Goal: Task Accomplishment & Management: Complete application form

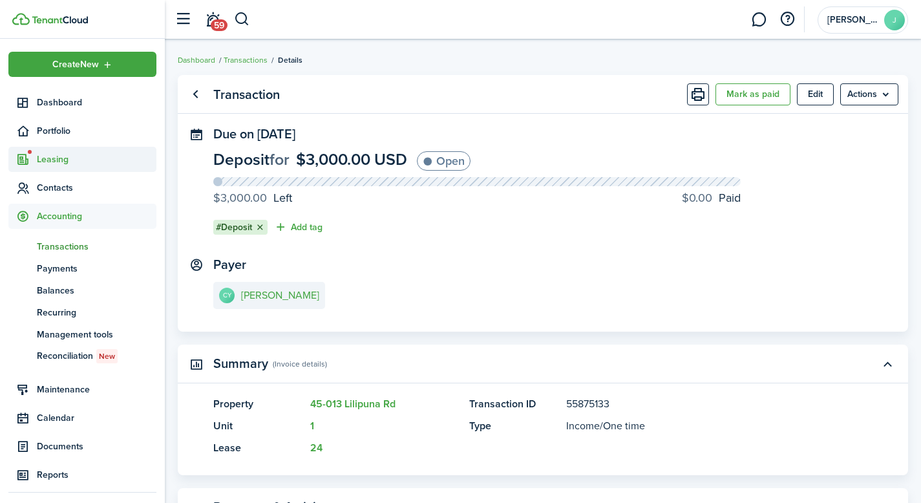
click at [65, 163] on span "Leasing" at bounding box center [97, 160] width 120 height 14
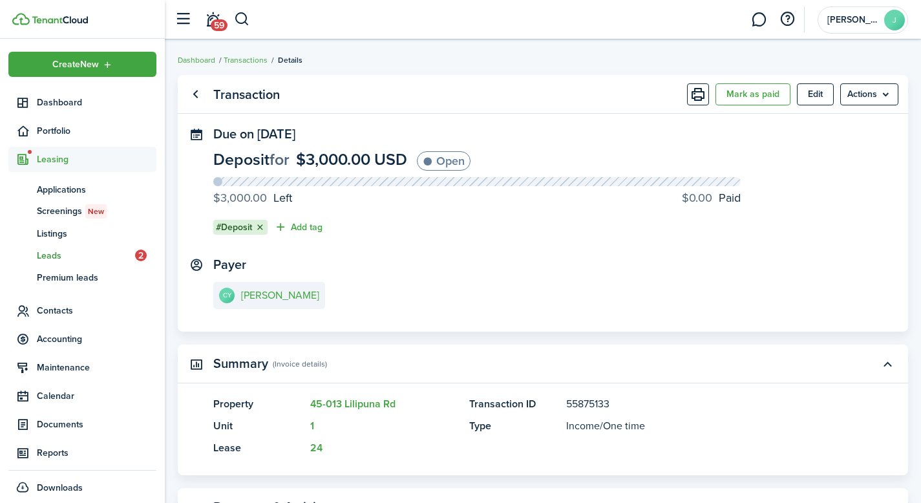
click at [56, 259] on span "Leads" at bounding box center [86, 256] width 98 height 14
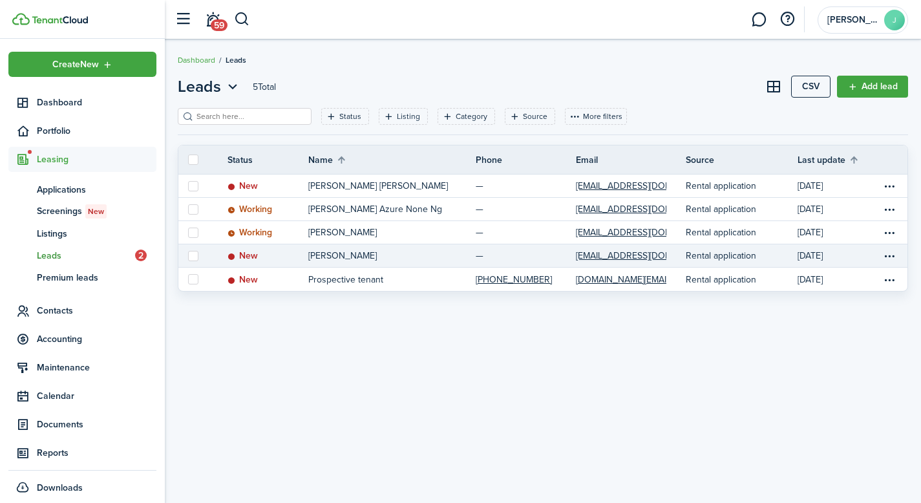
click at [373, 260] on p "[PERSON_NAME]" at bounding box center [342, 256] width 69 height 14
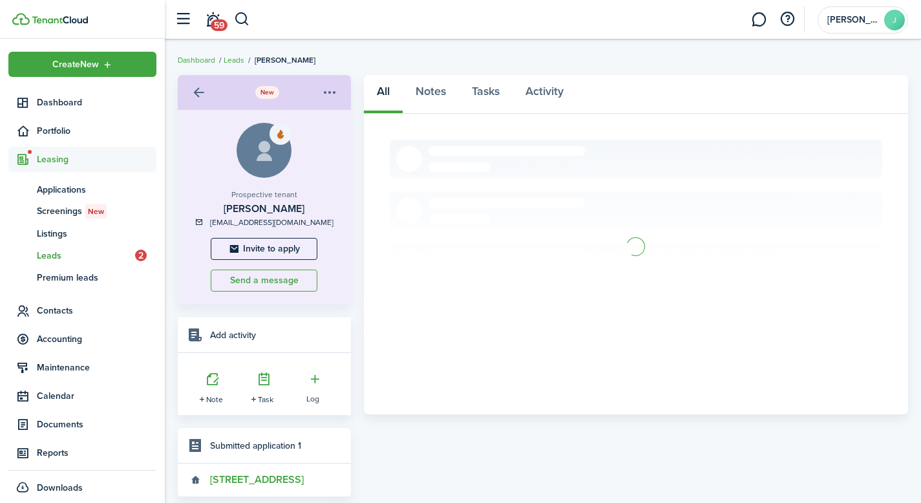
click at [324, 93] on menu-btn-icon "Open menu" at bounding box center [330, 92] width 22 height 22
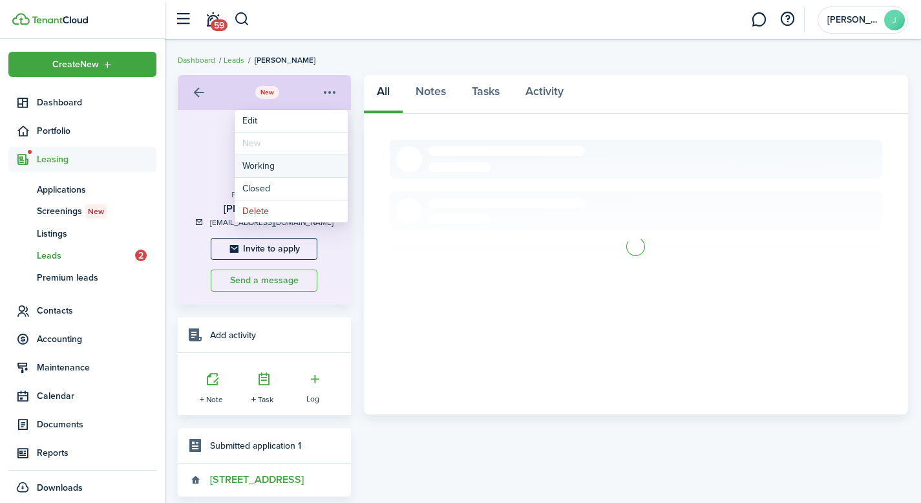
click at [300, 173] on button "Working" at bounding box center [291, 166] width 113 height 22
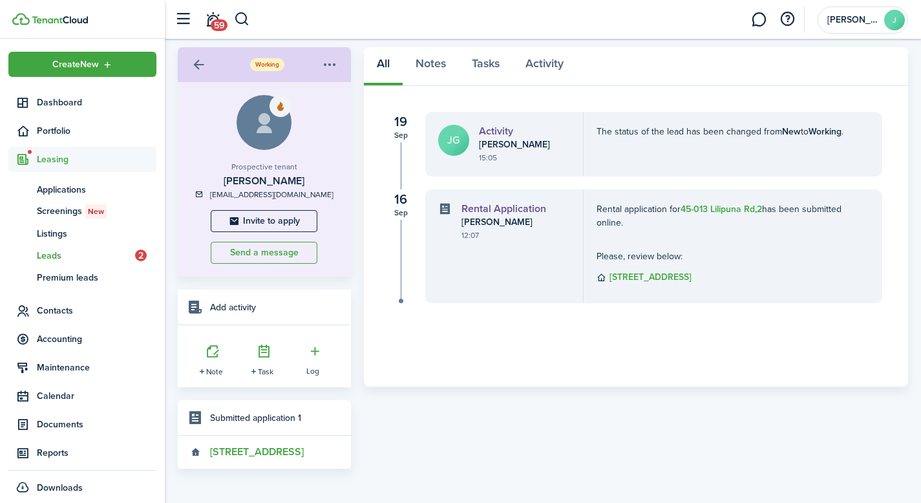
scroll to position [29, 0]
drag, startPoint x: 317, startPoint y: 176, endPoint x: 216, endPoint y: 175, distance: 101.5
click at [216, 175] on h3 "[PERSON_NAME]" at bounding box center [264, 180] width 147 height 16
copy h3 "[PERSON_NAME]"
drag, startPoint x: 315, startPoint y: 195, endPoint x: 229, endPoint y: 197, distance: 86.6
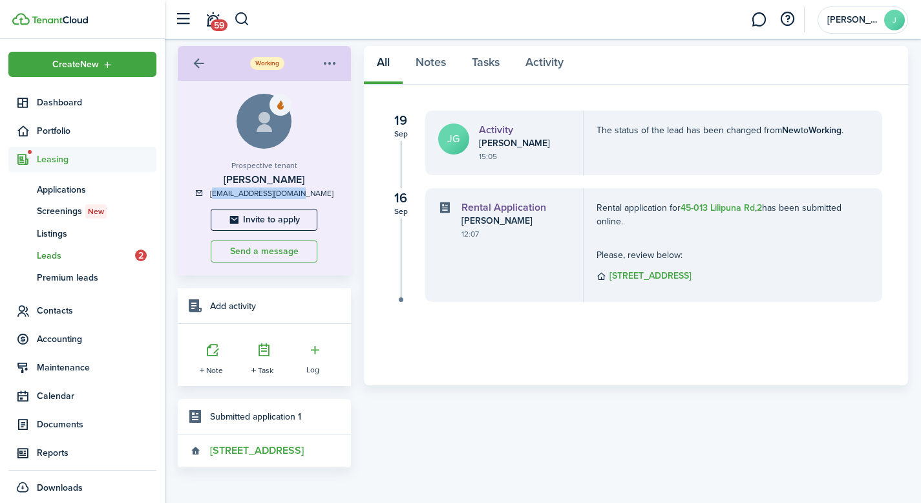
click at [229, 197] on div "[EMAIL_ADDRESS][DOMAIN_NAME]" at bounding box center [264, 193] width 147 height 12
copy link "[EMAIL_ADDRESS][DOMAIN_NAME]"
drag, startPoint x: 313, startPoint y: 180, endPoint x: 216, endPoint y: 180, distance: 97.0
click at [216, 180] on h3 "[PERSON_NAME]" at bounding box center [264, 180] width 147 height 16
copy h3 "[PERSON_NAME]"
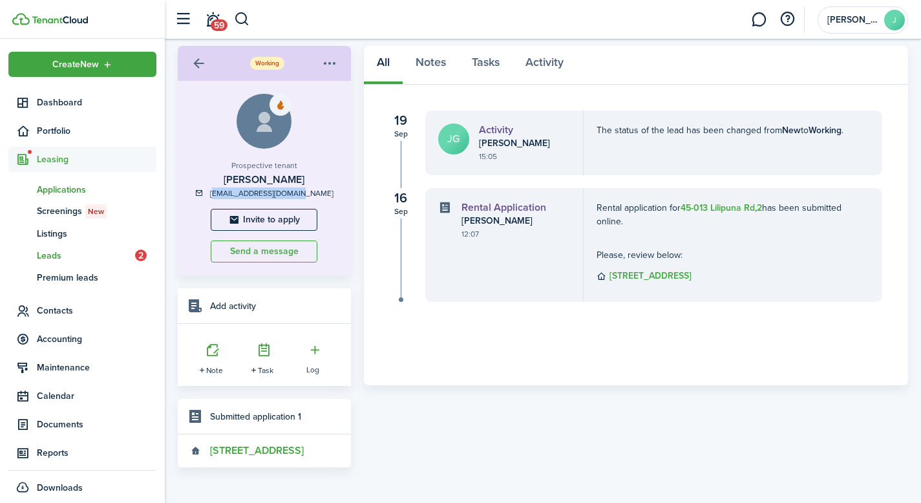
click at [66, 189] on span "Applications" at bounding box center [97, 190] width 120 height 14
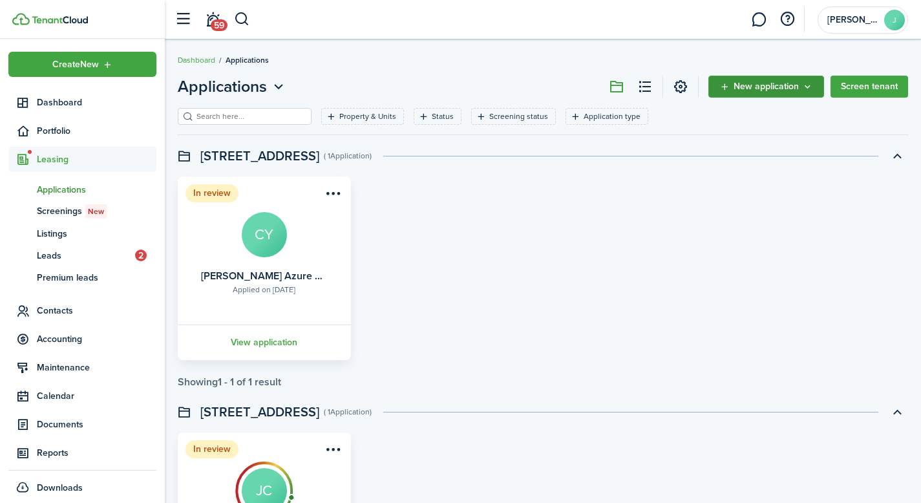
click at [780, 94] on button "New application" at bounding box center [766, 87] width 116 height 22
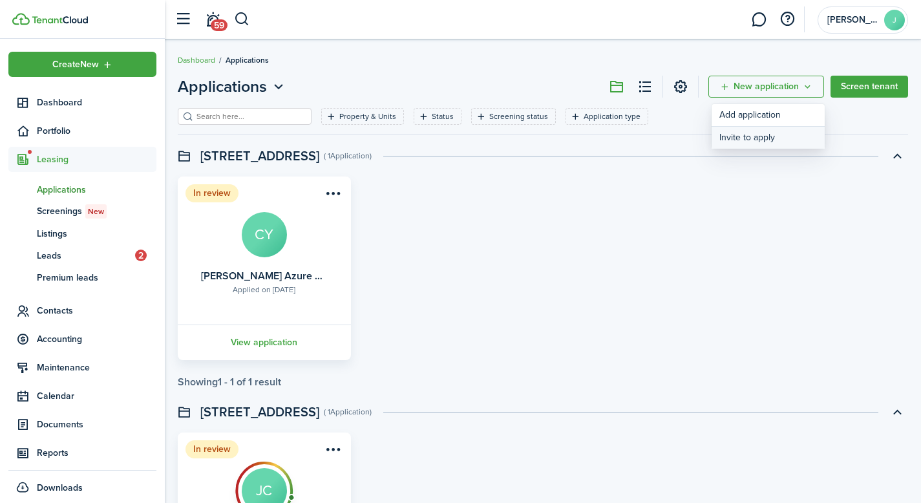
click at [771, 137] on button "Invite to apply" at bounding box center [768, 138] width 113 height 22
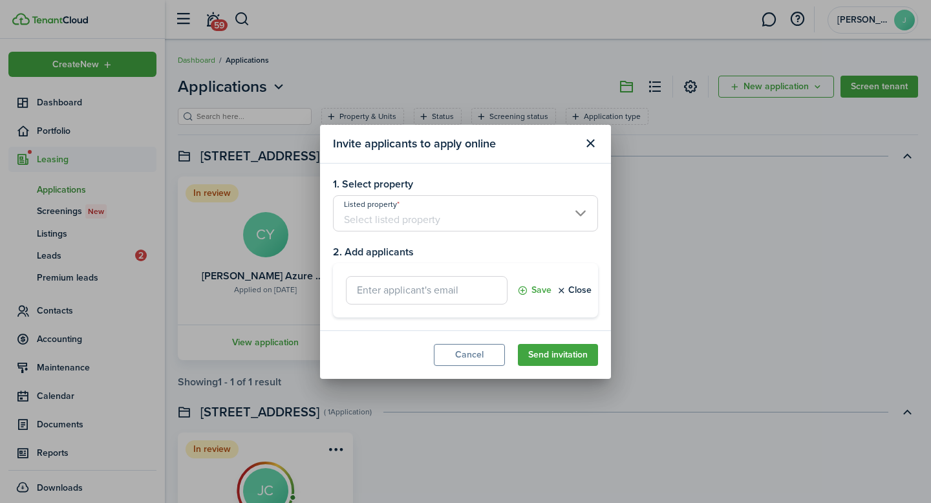
click at [436, 221] on input "Listed property" at bounding box center [465, 213] width 265 height 36
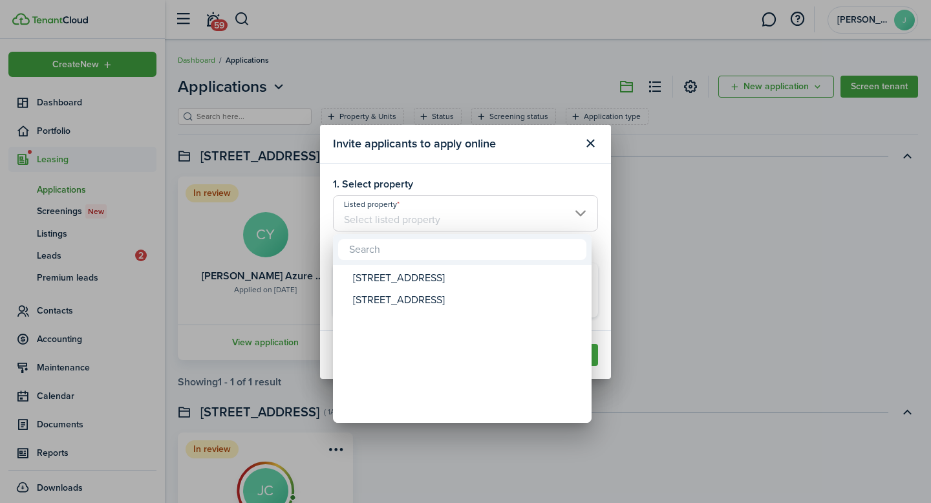
click at [56, 242] on div at bounding box center [466, 252] width 1138 height 710
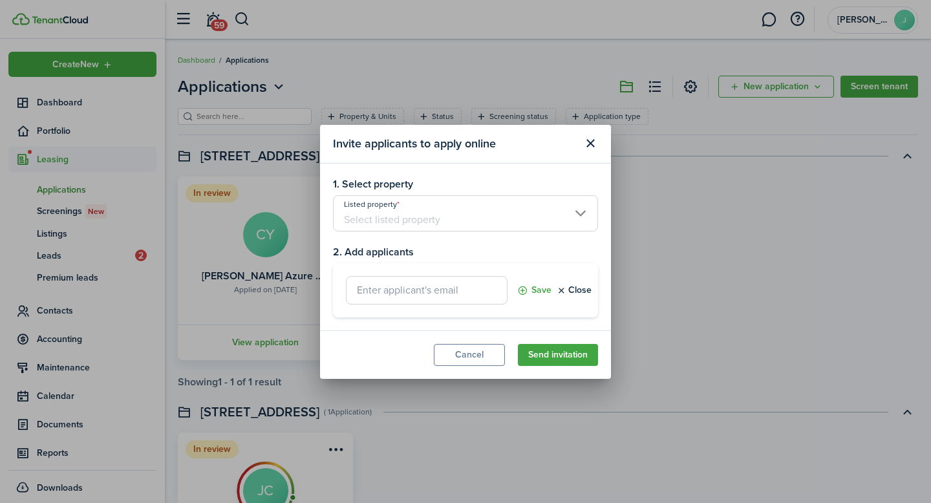
click at [52, 255] on div "Invite applicants to apply online 1. Select property Listed property 2. Add app…" at bounding box center [465, 251] width 931 height 503
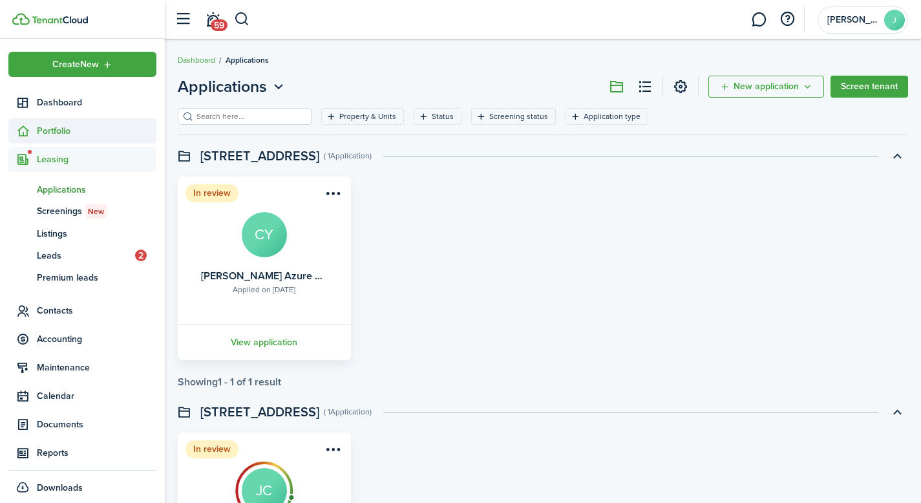
click at [62, 131] on span "Portfolio" at bounding box center [97, 131] width 120 height 14
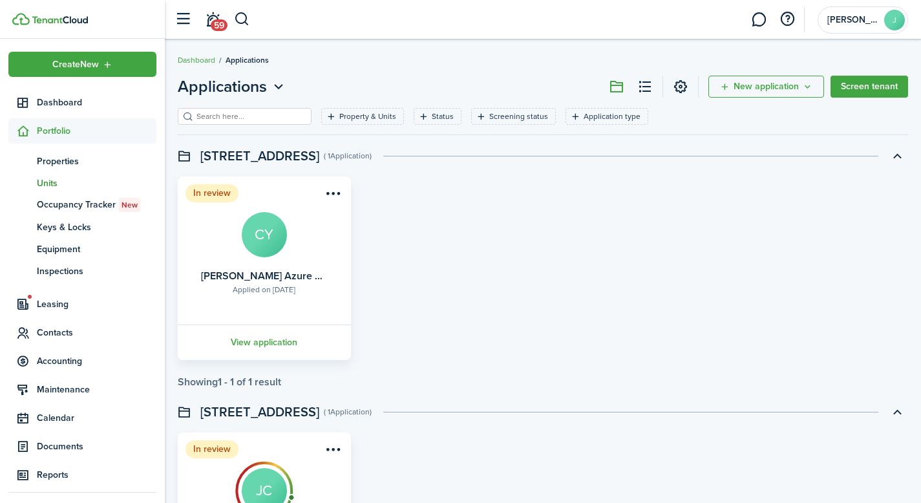
click at [58, 189] on link "un Units" at bounding box center [82, 183] width 148 height 22
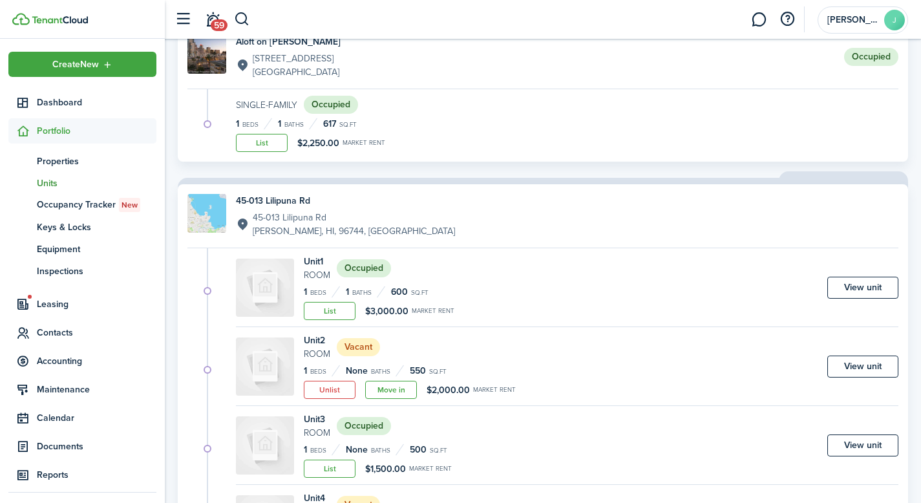
scroll to position [194, 0]
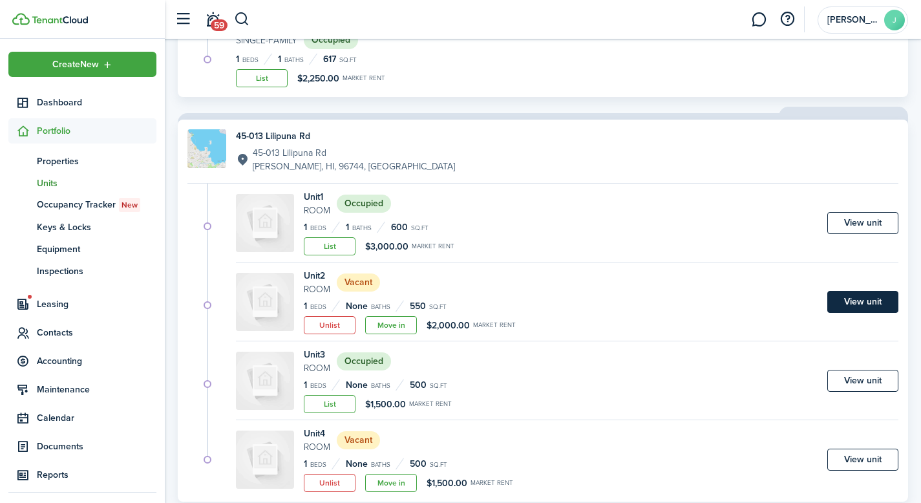
click at [859, 303] on link "View unit" at bounding box center [862, 302] width 71 height 22
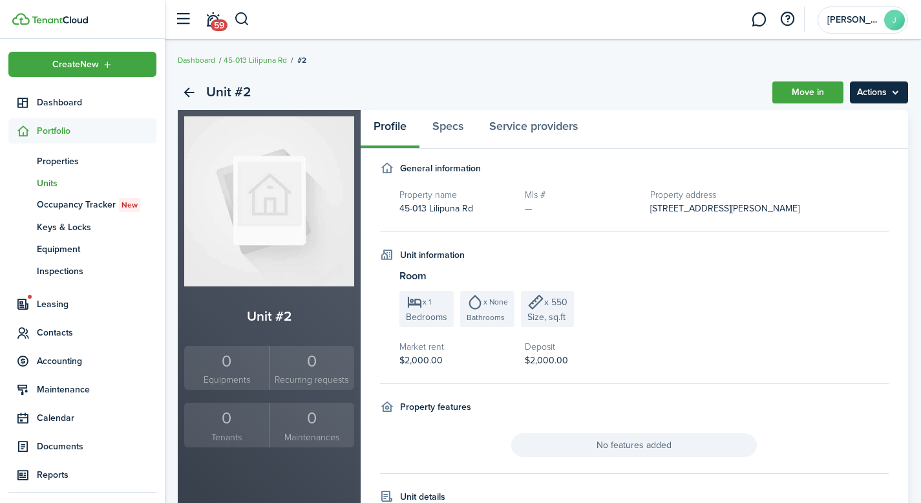
click at [888, 94] on menu-btn "Actions" at bounding box center [879, 92] width 58 height 22
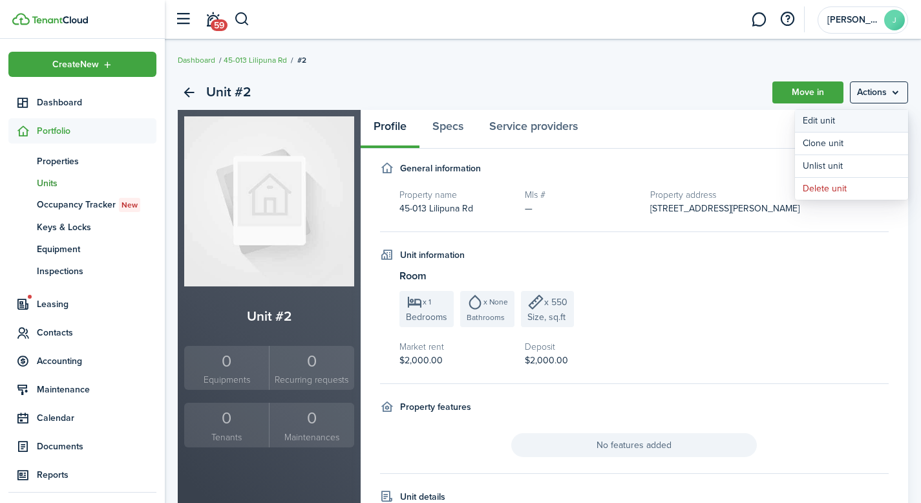
click at [871, 122] on link "Edit unit" at bounding box center [851, 121] width 113 height 22
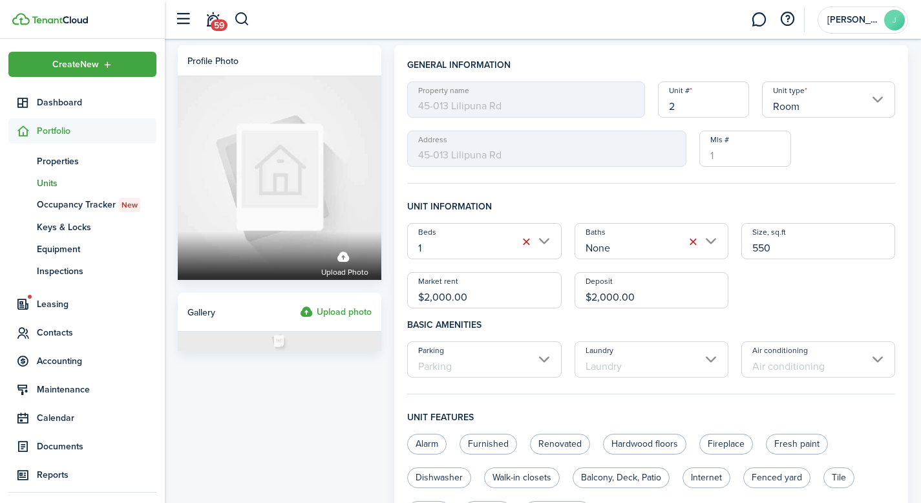
click at [542, 243] on input "1" at bounding box center [484, 241] width 154 height 36
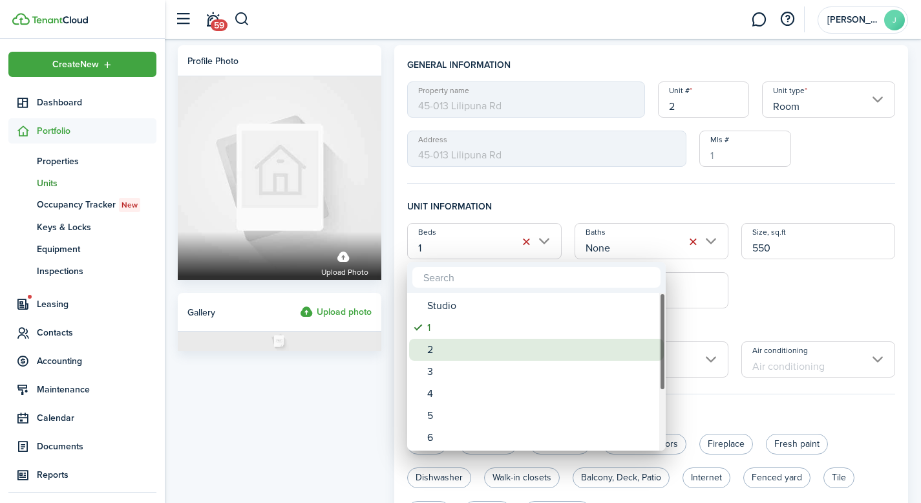
click at [436, 348] on div "2" at bounding box center [541, 350] width 229 height 22
type input "2"
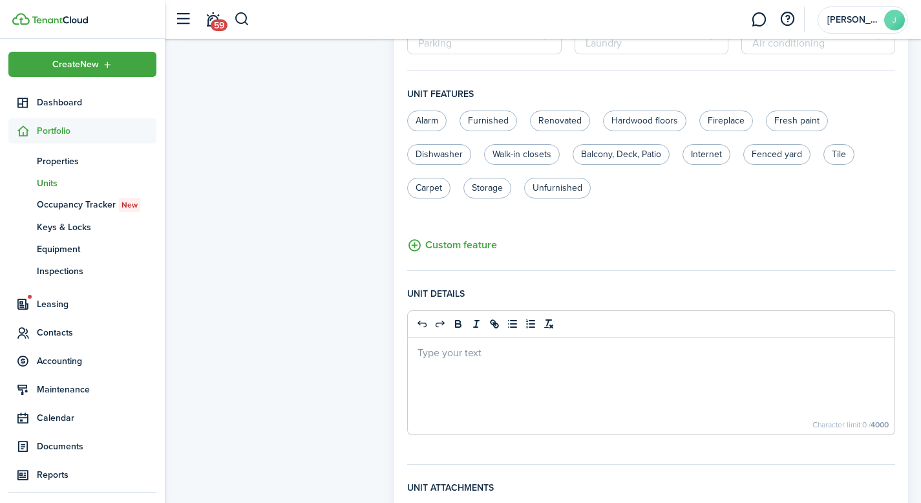
scroll to position [492, 0]
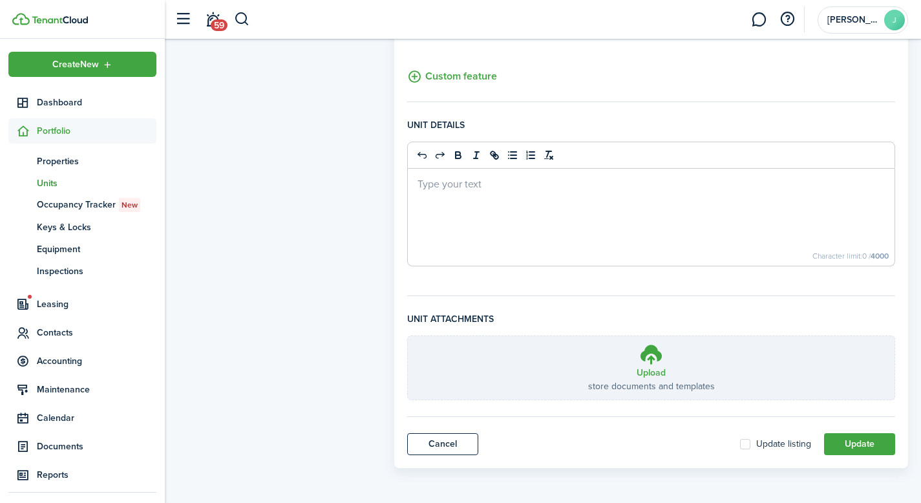
click at [752, 447] on label "Update listing" at bounding box center [775, 444] width 71 height 10
click at [740, 445] on input "Update listing" at bounding box center [740, 444] width 1 height 1
click at [848, 445] on button "Update" at bounding box center [859, 444] width 71 height 22
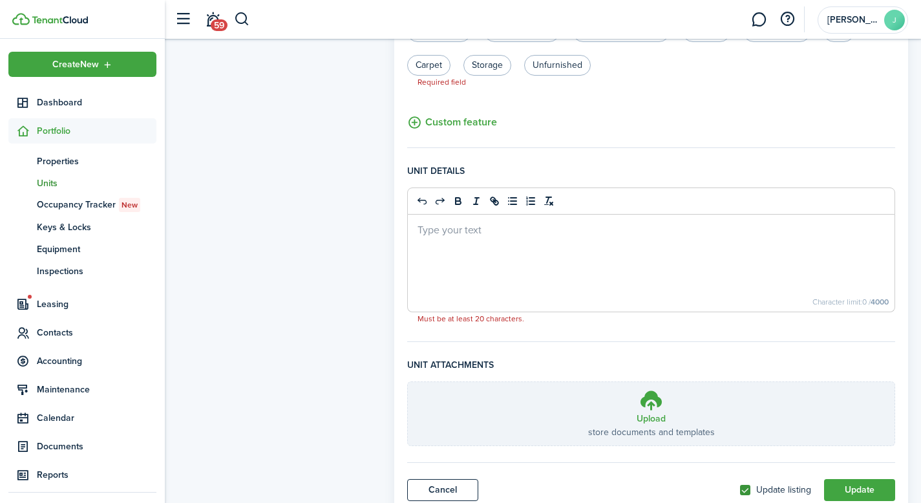
scroll to position [443, 0]
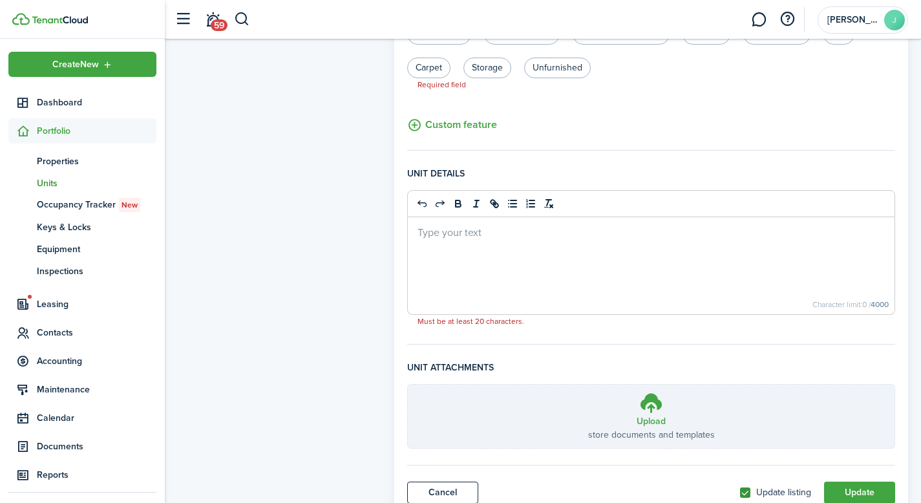
click at [673, 313] on div at bounding box center [651, 265] width 487 height 97
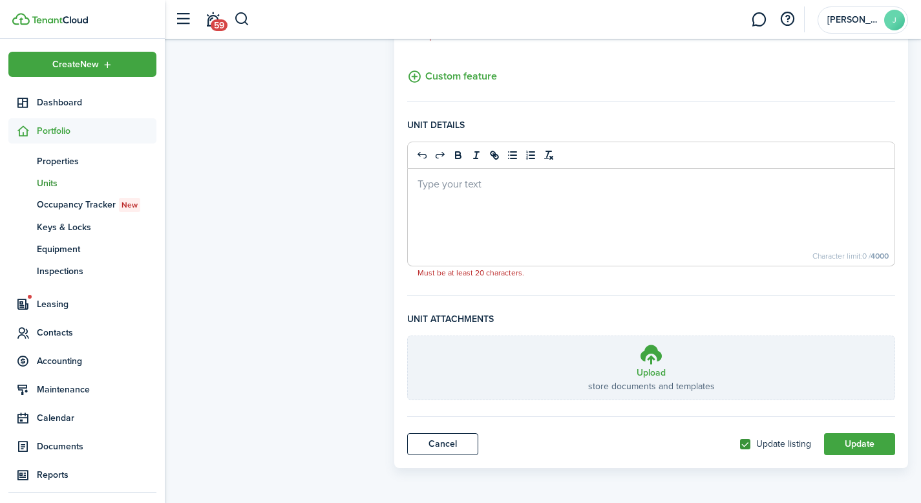
click at [747, 445] on label "Update listing" at bounding box center [775, 444] width 71 height 10
click at [740, 445] on input "Update listing" at bounding box center [740, 444] width 1 height 1
checkbox input "false"
click at [842, 442] on button "Update" at bounding box center [859, 444] width 71 height 22
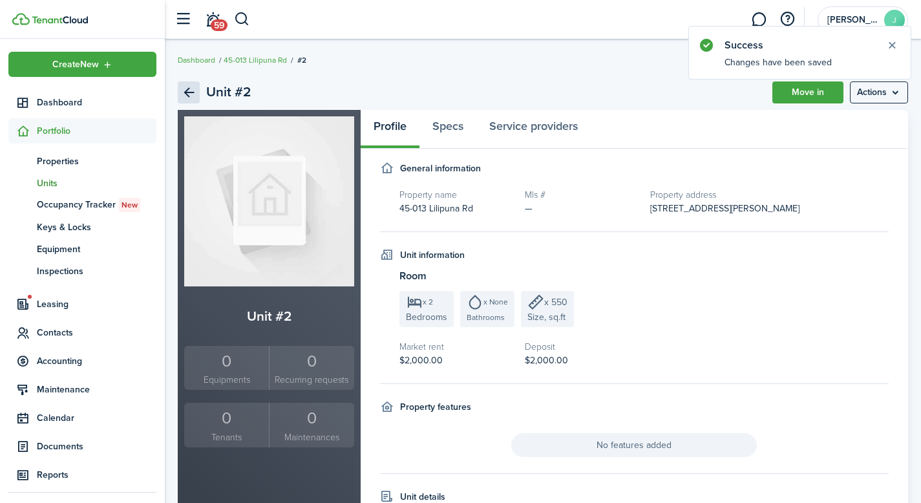
click at [190, 92] on link "Back" at bounding box center [189, 92] width 22 height 22
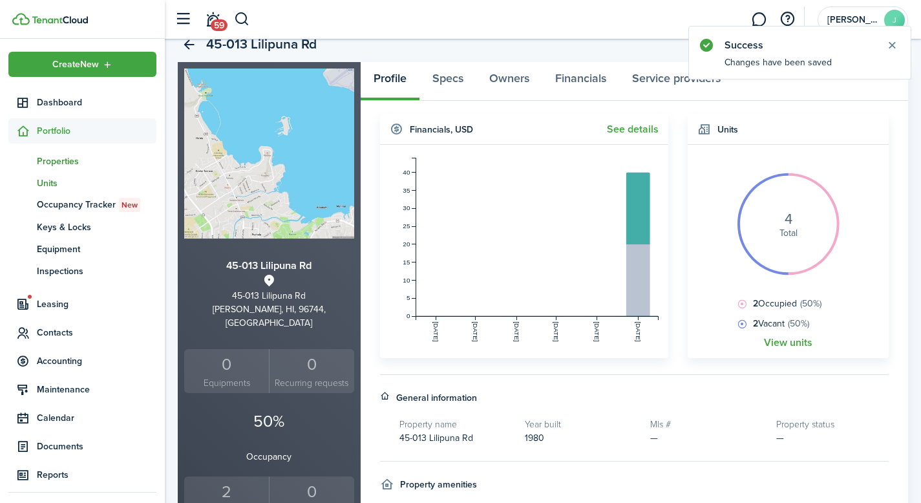
scroll to position [129, 0]
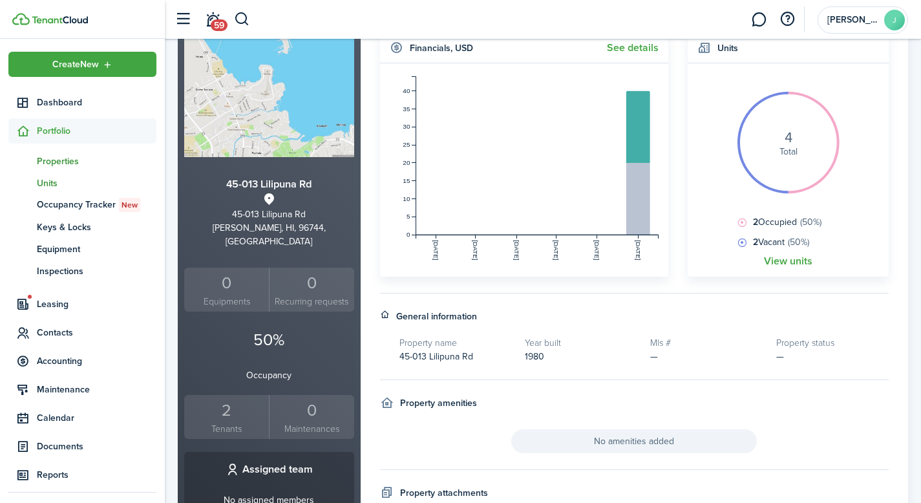
click at [54, 185] on span "Units" at bounding box center [97, 183] width 120 height 14
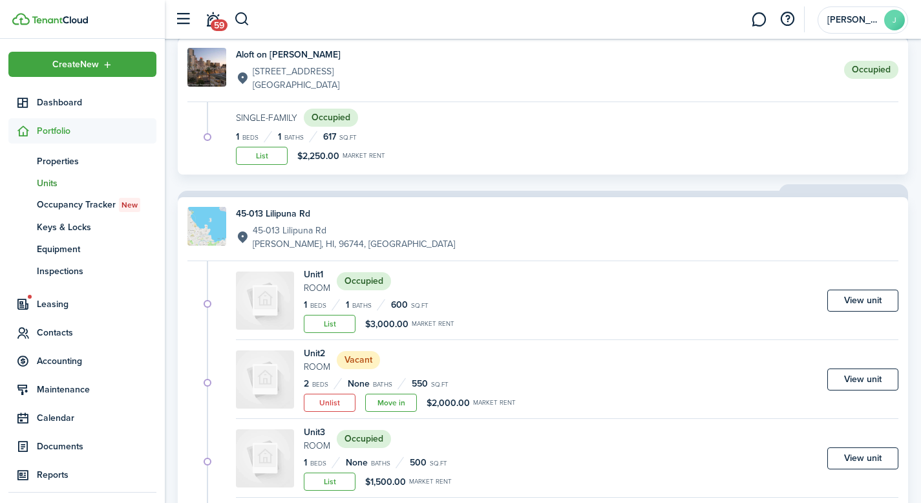
scroll to position [129, 0]
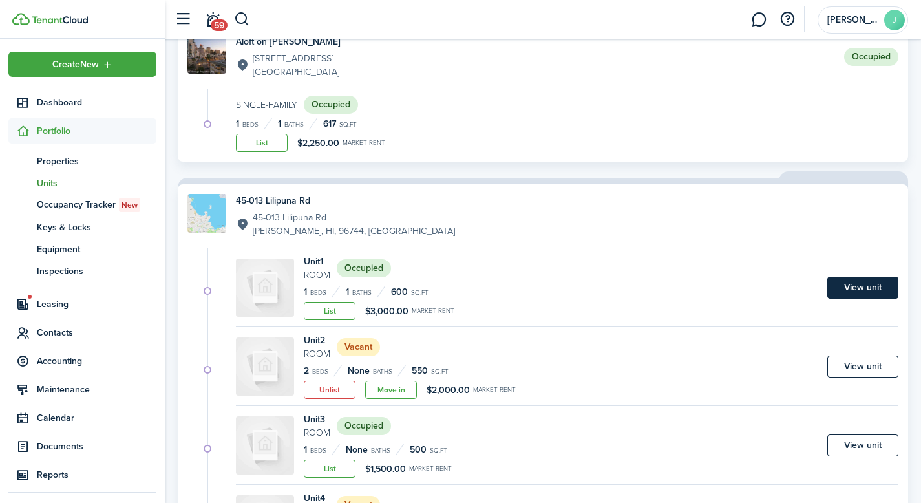
click at [876, 290] on link "View unit" at bounding box center [862, 288] width 71 height 22
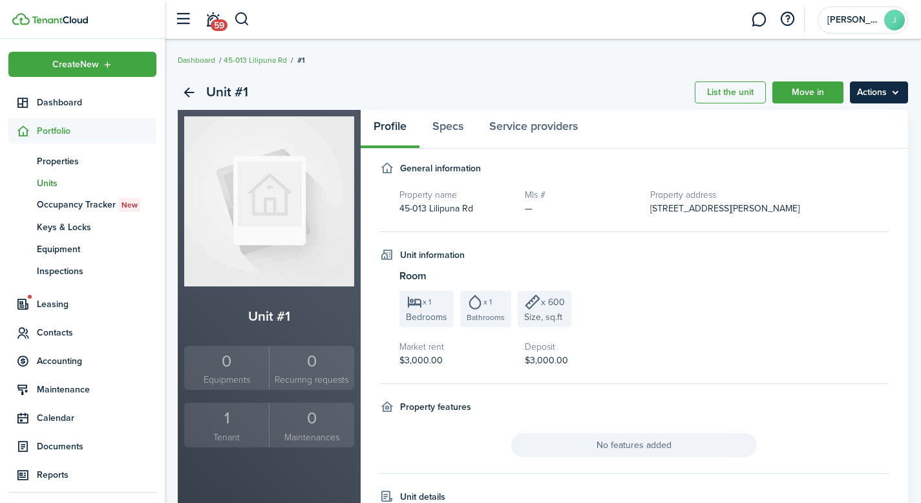
click at [893, 94] on menu-btn "Actions" at bounding box center [879, 92] width 58 height 22
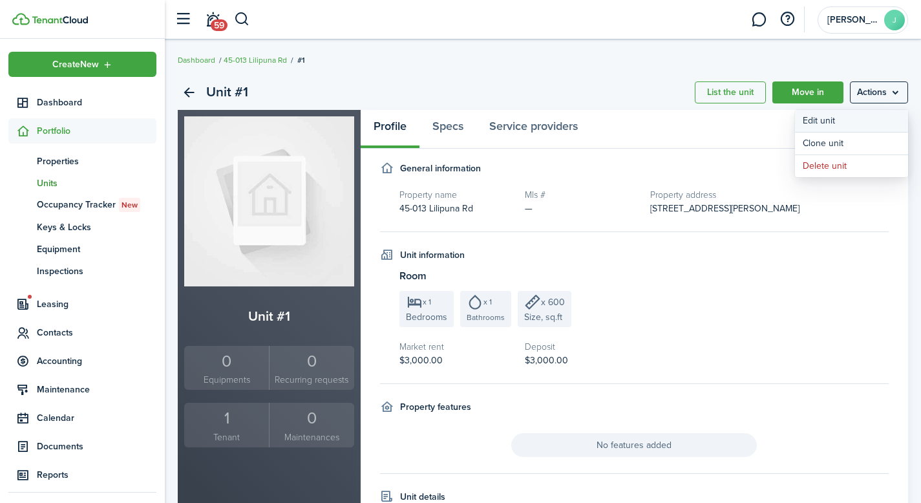
click at [866, 121] on link "Edit unit" at bounding box center [851, 121] width 113 height 22
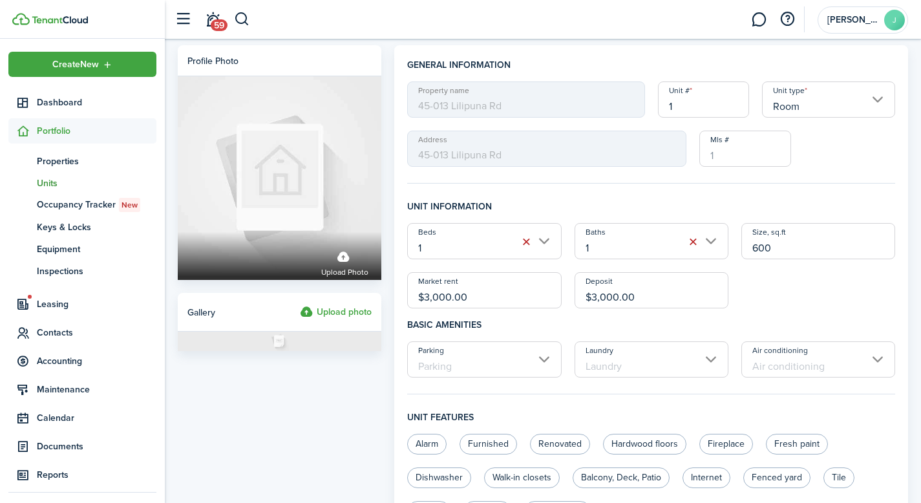
click at [543, 242] on input "1" at bounding box center [484, 241] width 154 height 36
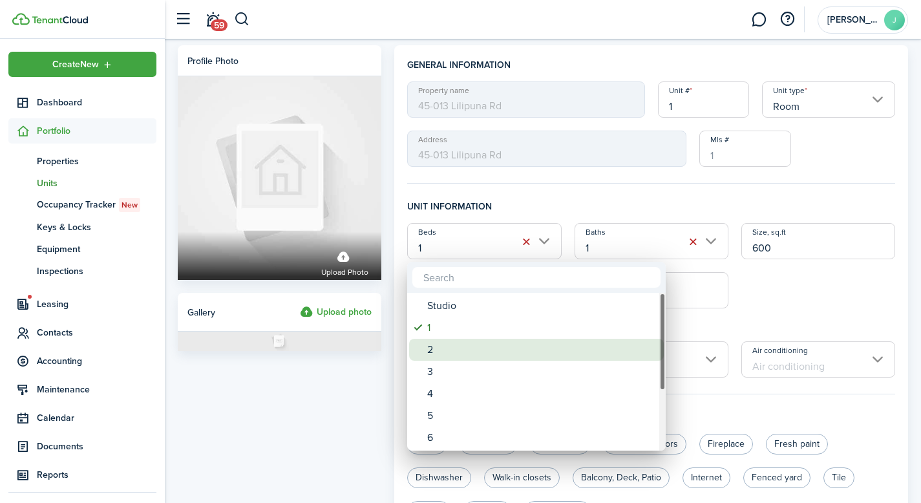
click at [434, 346] on div "2" at bounding box center [541, 350] width 229 height 22
type input "2"
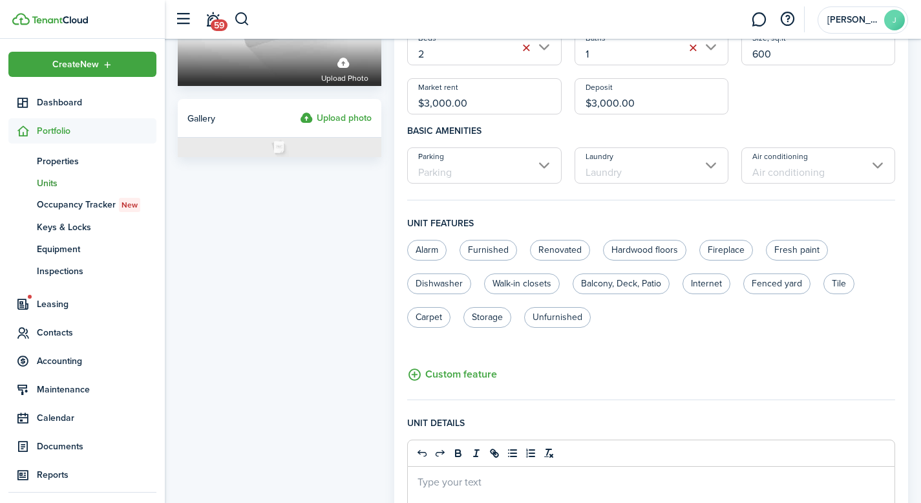
scroll to position [492, 0]
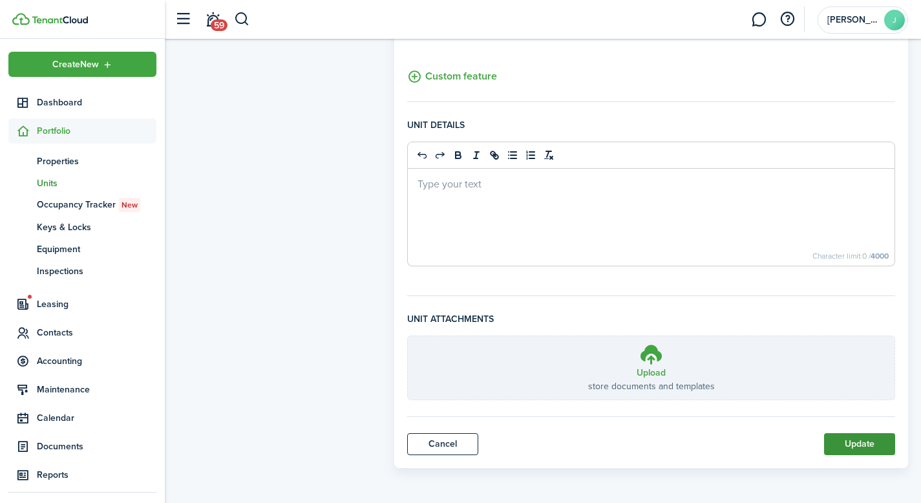
click at [867, 440] on button "Update" at bounding box center [859, 444] width 71 height 22
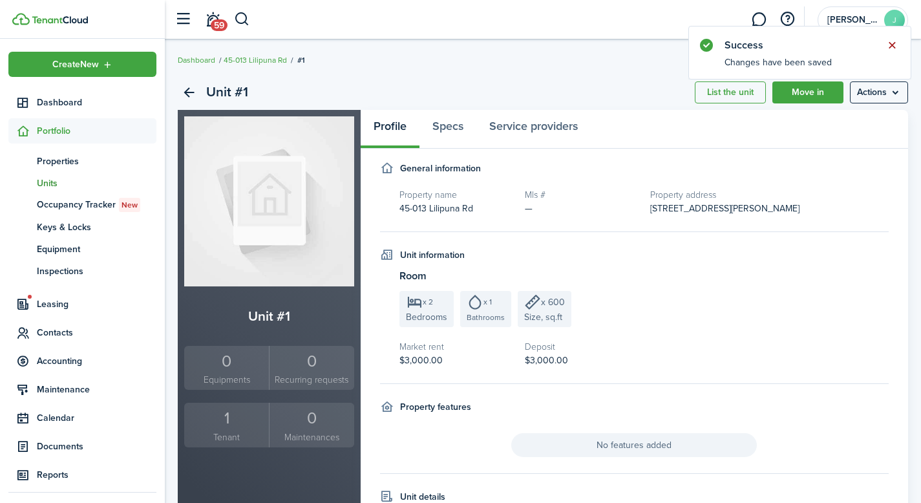
click at [896, 46] on button "Close notify" at bounding box center [892, 45] width 18 height 18
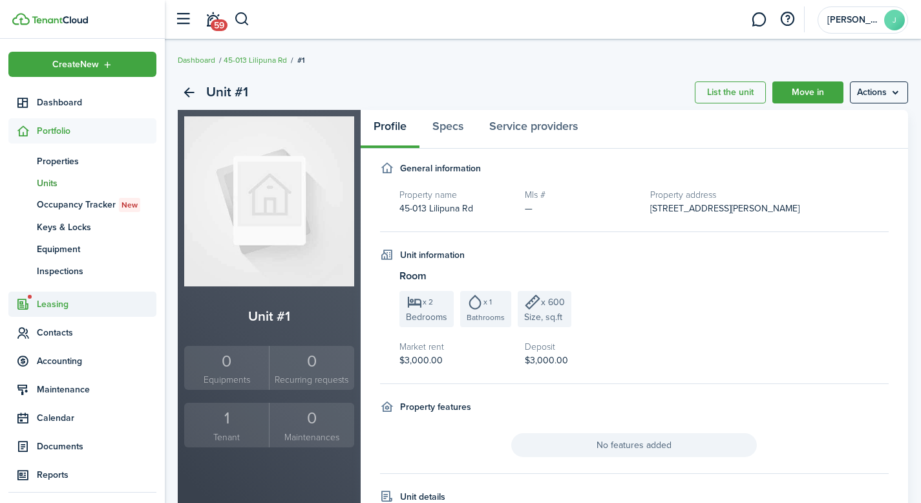
click at [67, 301] on span "Leasing" at bounding box center [97, 304] width 120 height 14
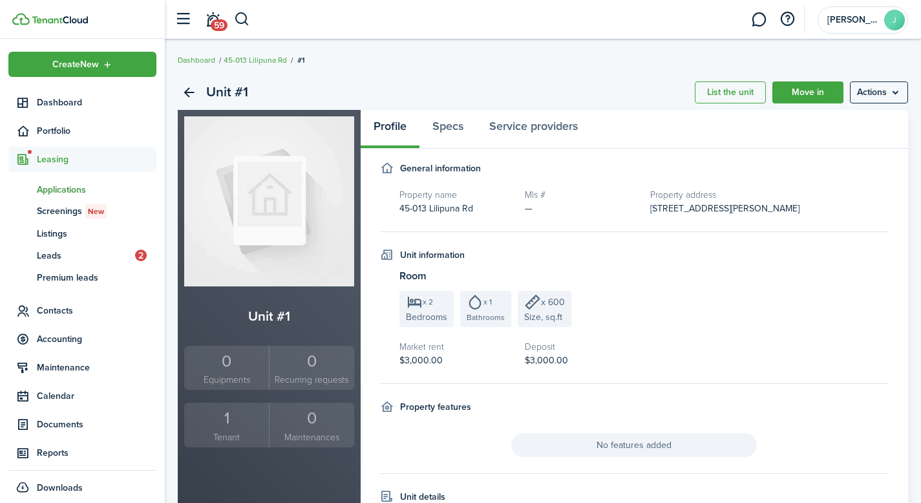
click at [81, 189] on span "Applications" at bounding box center [97, 190] width 120 height 14
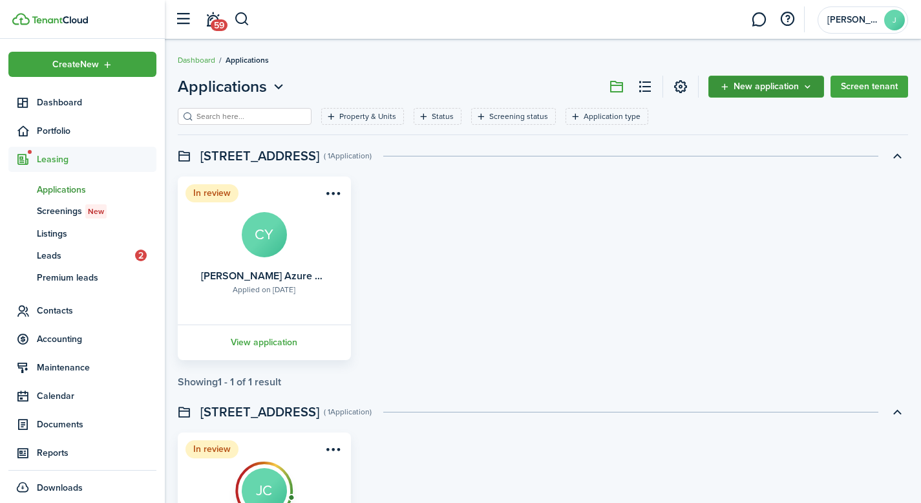
click at [772, 91] on span "New application" at bounding box center [766, 86] width 65 height 9
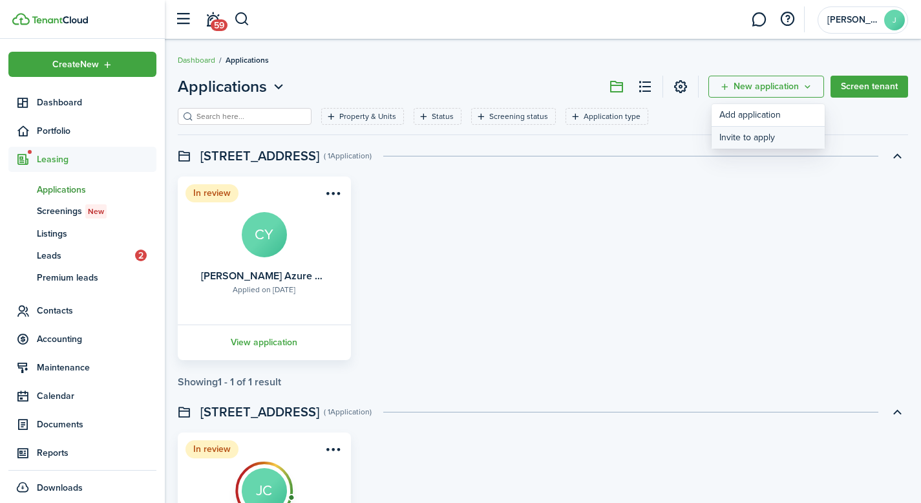
click at [769, 139] on button "Invite to apply" at bounding box center [768, 138] width 113 height 22
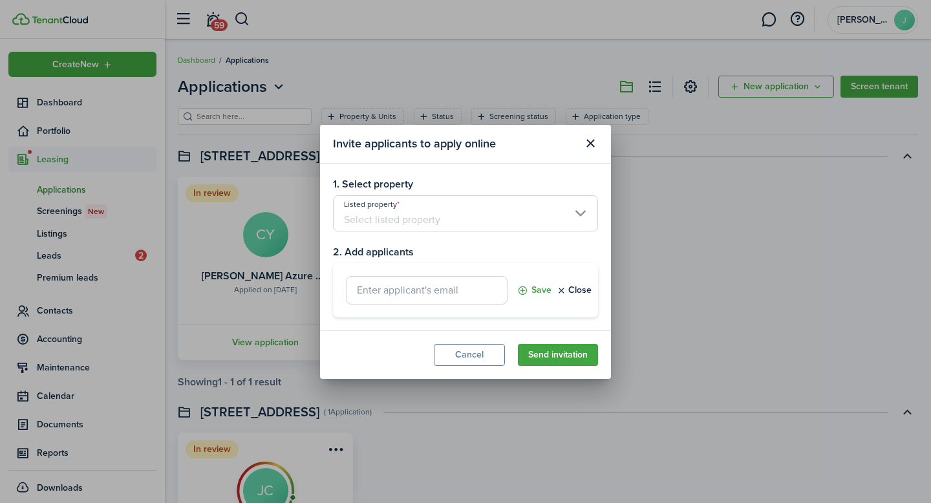
click at [534, 220] on input "Listed property" at bounding box center [465, 213] width 265 height 36
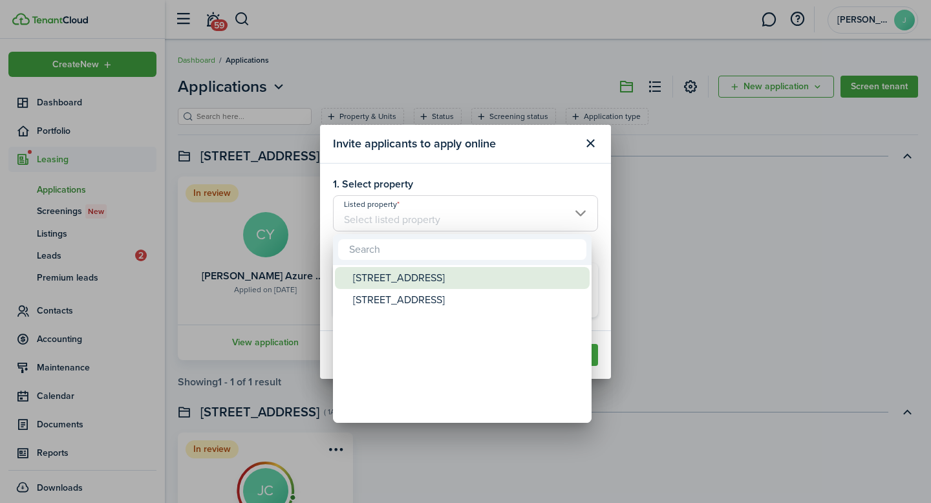
click at [468, 278] on div "[STREET_ADDRESS]" at bounding box center [467, 278] width 229 height 22
type input "[STREET_ADDRESS]"
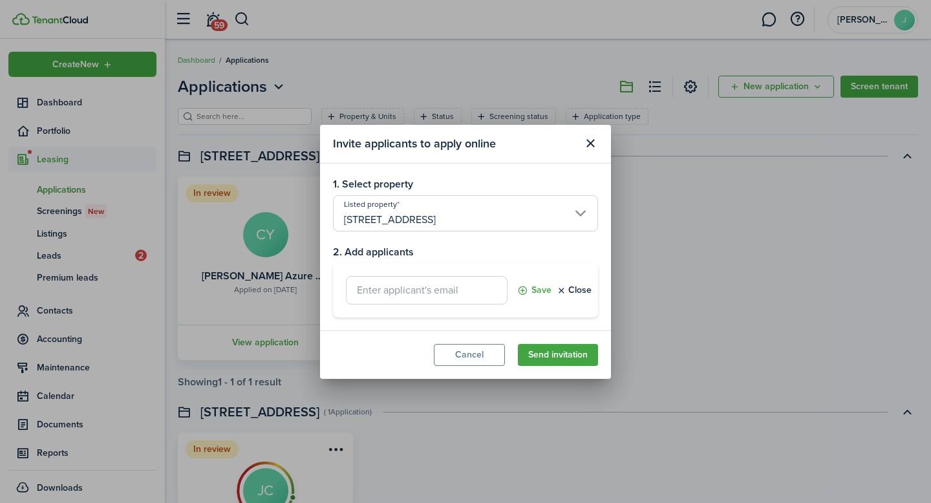
click at [454, 290] on input "text" at bounding box center [427, 290] width 162 height 28
type input "[EMAIL_ADDRESS][DOMAIN_NAME]"
click at [520, 292] on button "Save" at bounding box center [534, 290] width 34 height 28
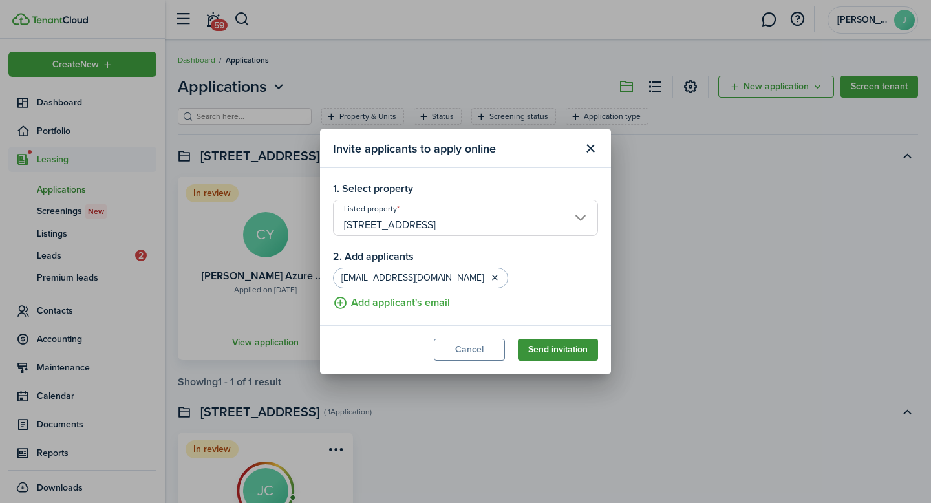
click at [543, 346] on button "Send invitation" at bounding box center [558, 350] width 80 height 22
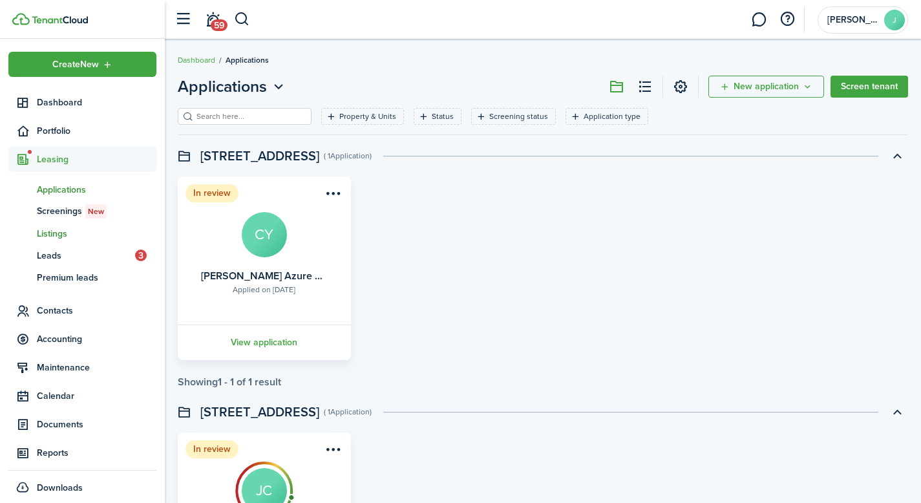
click at [60, 235] on span "Listings" at bounding box center [97, 234] width 120 height 14
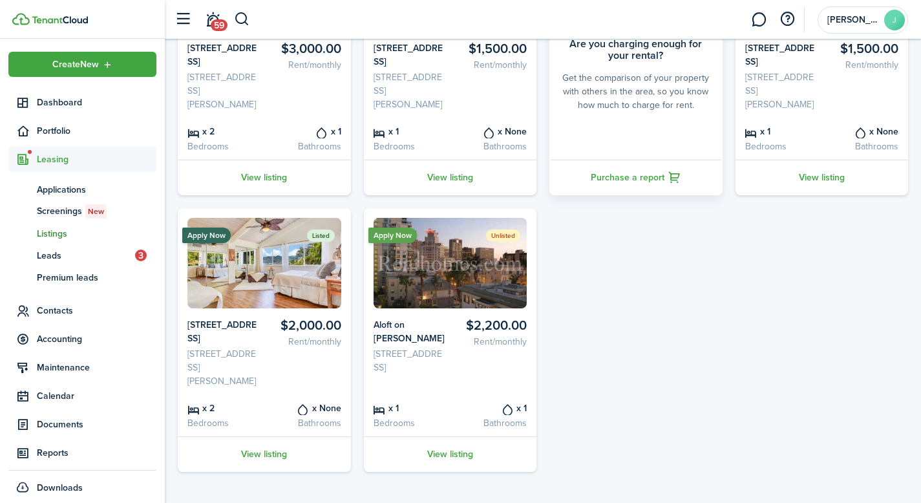
scroll to position [217, 0]
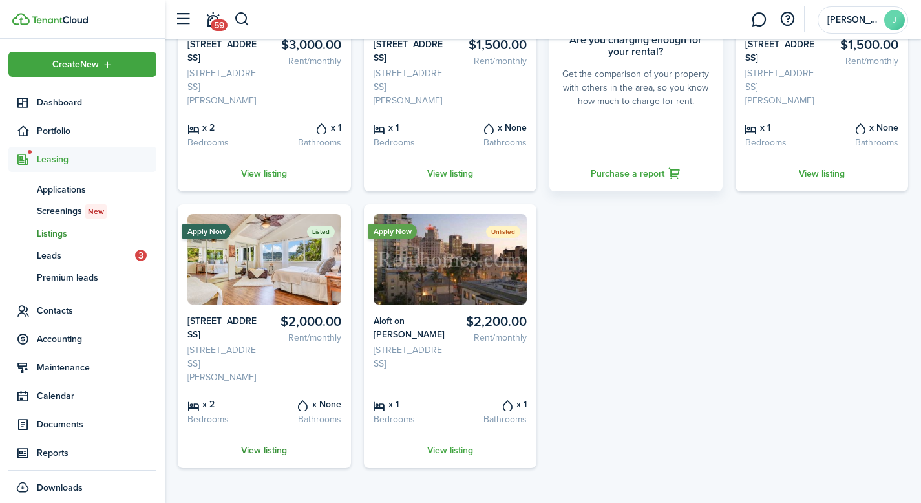
click at [263, 448] on link "View listing" at bounding box center [264, 450] width 173 height 36
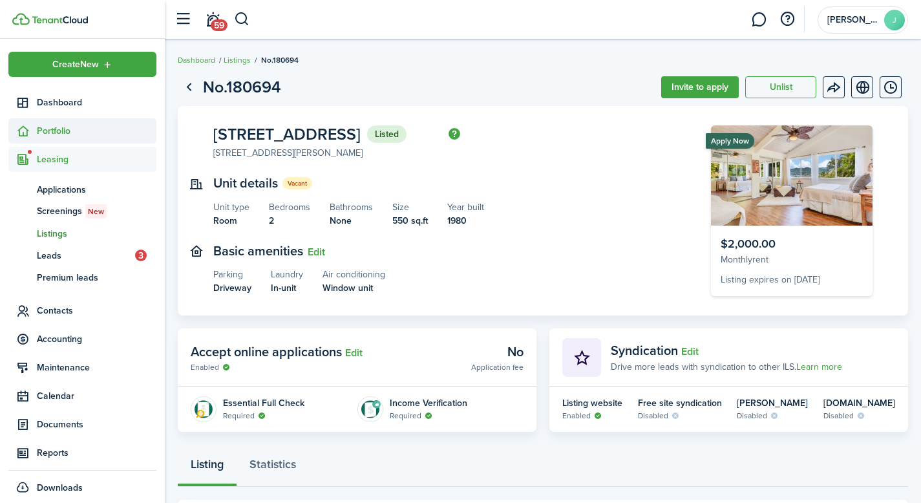
click at [87, 138] on span "Portfolio" at bounding box center [82, 130] width 148 height 25
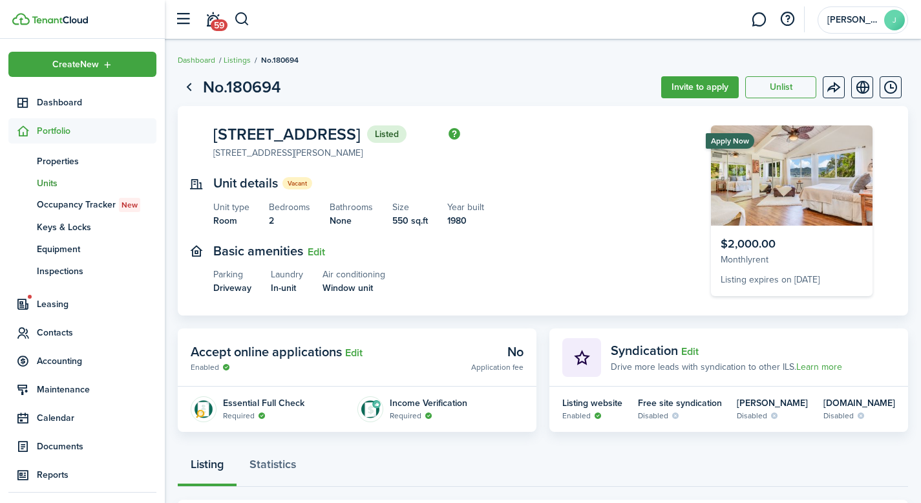
click at [55, 186] on span "Units" at bounding box center [97, 183] width 120 height 14
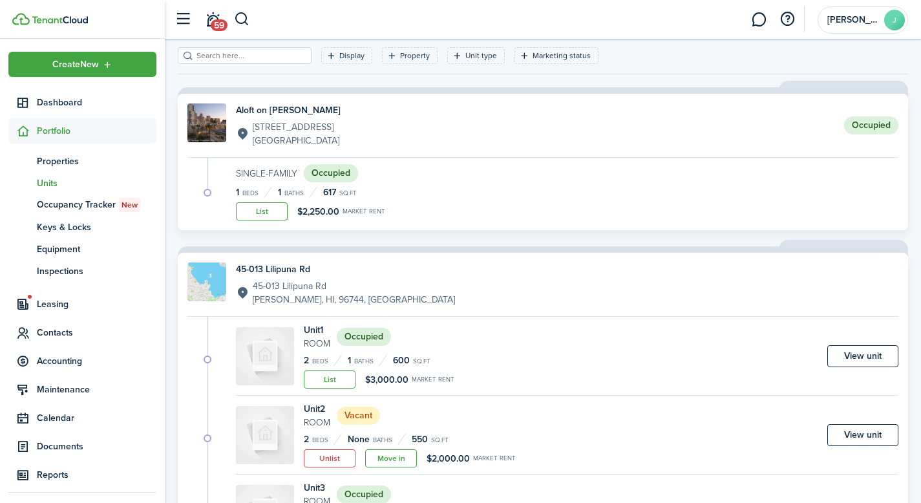
scroll to position [129, 0]
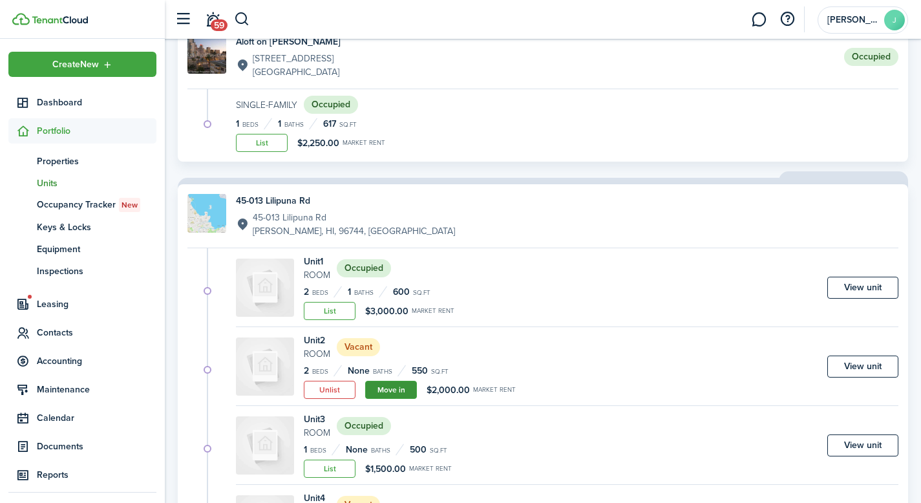
click at [403, 390] on link "Move in" at bounding box center [391, 390] width 52 height 18
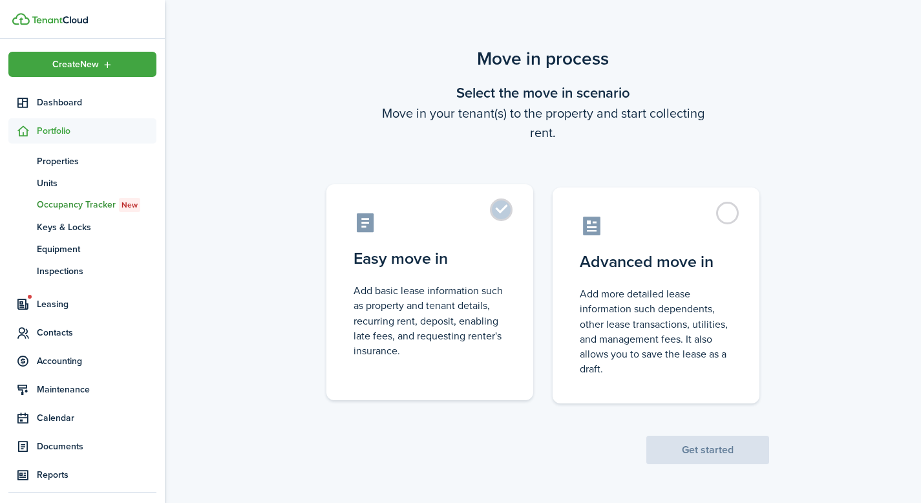
click at [462, 268] on control-radio-card-title "Easy move in" at bounding box center [430, 258] width 153 height 23
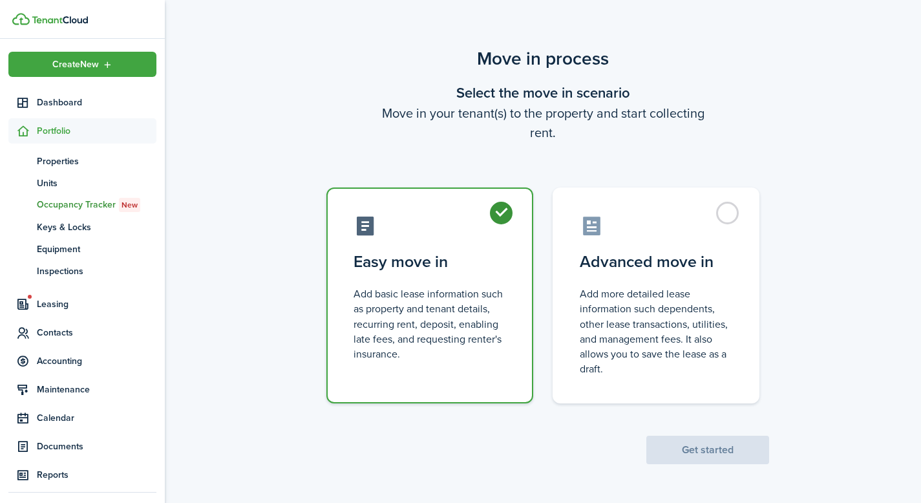
radio input "true"
click at [676, 447] on button "Get started" at bounding box center [707, 450] width 123 height 28
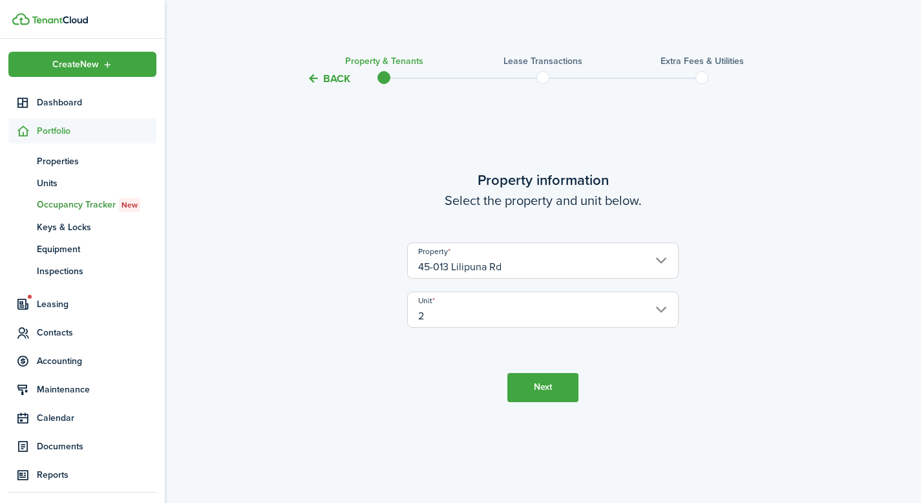
click at [555, 383] on button "Next" at bounding box center [542, 387] width 71 height 29
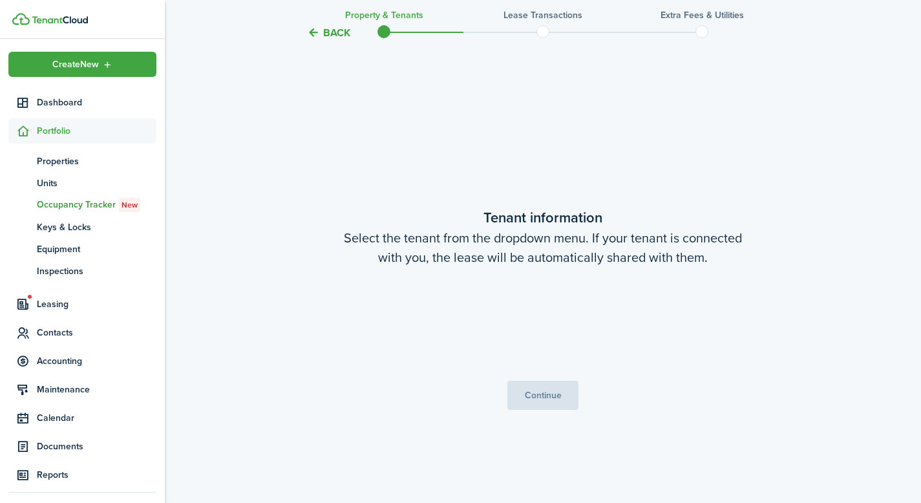
scroll to position [416, 0]
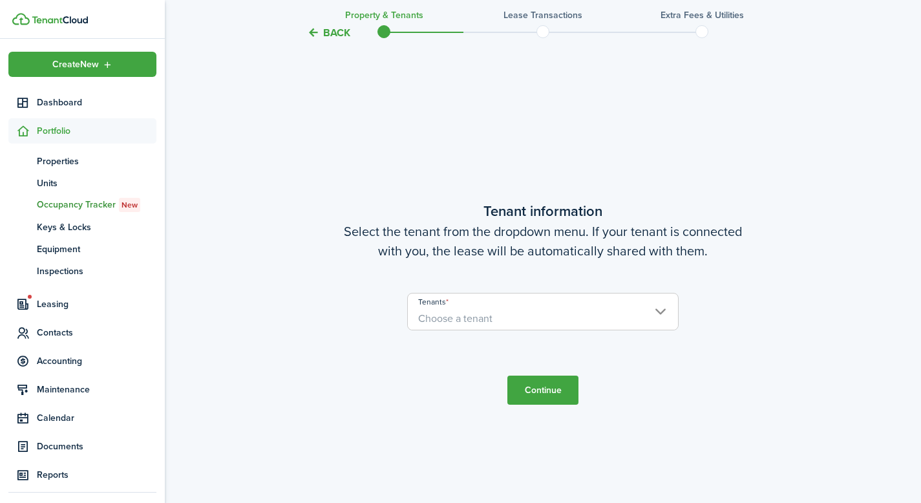
click at [502, 315] on span "Choose a tenant" at bounding box center [543, 319] width 270 height 22
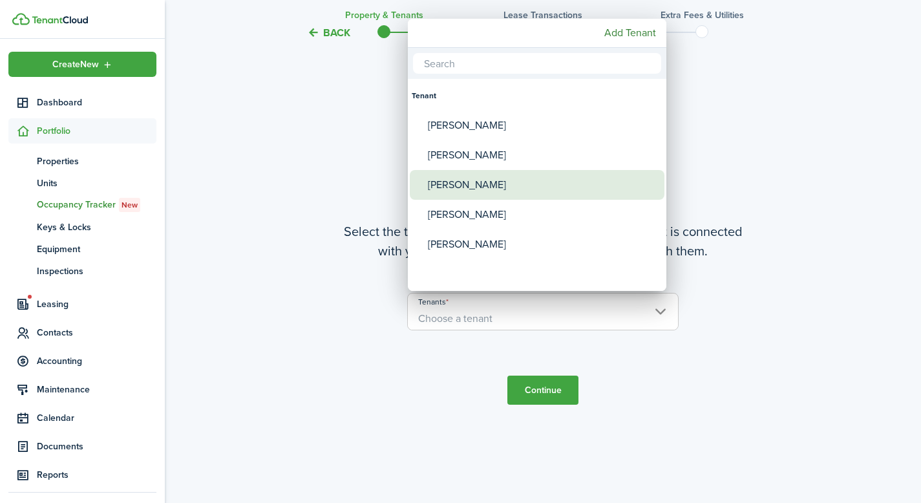
click at [502, 189] on div "[PERSON_NAME]" at bounding box center [542, 185] width 229 height 30
type input "[PERSON_NAME]"
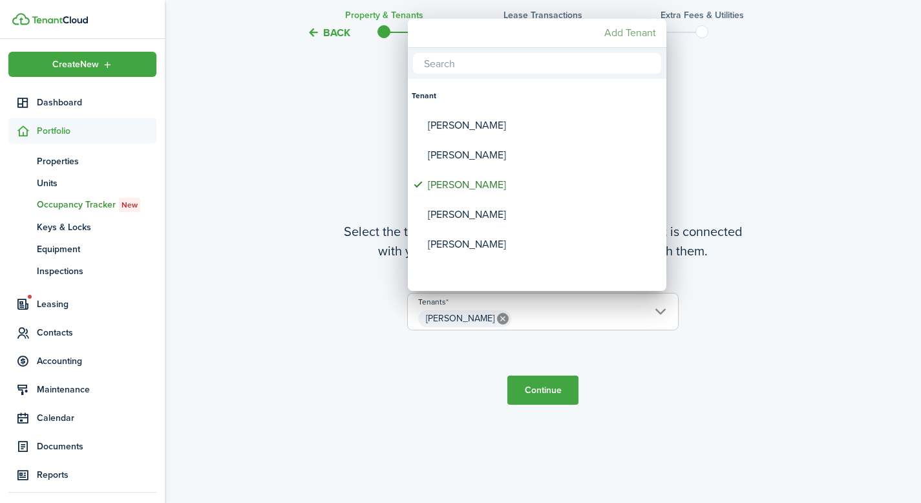
click at [631, 34] on mbsc-button "Add Tenant" at bounding box center [630, 32] width 62 height 23
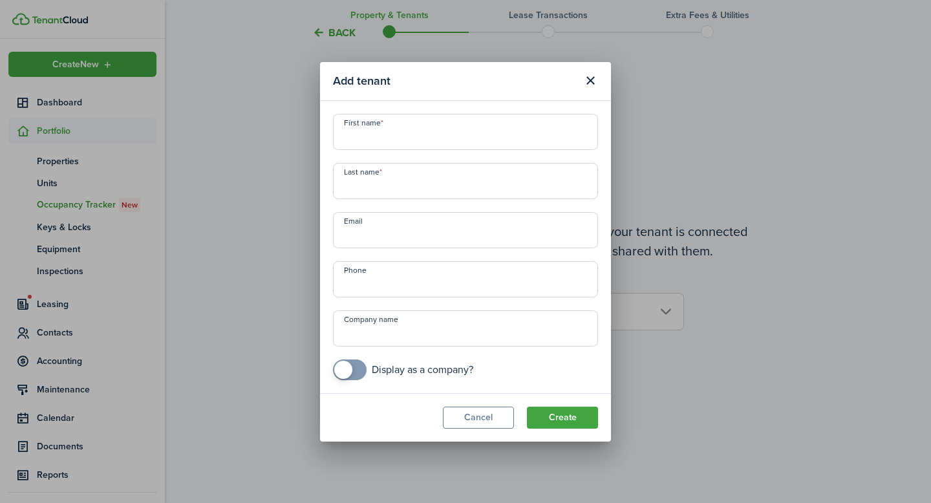
click at [447, 140] on input "First name" at bounding box center [465, 132] width 265 height 36
type input "[PERSON_NAME]"
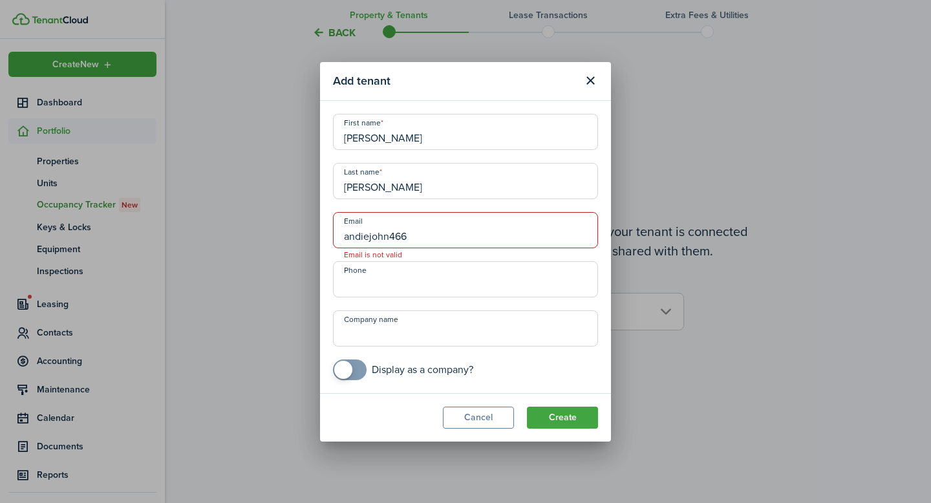
type input "andiejohn466"
click at [51, 482] on div "Add tenant First name [PERSON_NAME] Last name [PERSON_NAME] Email andiejohn466 …" at bounding box center [465, 251] width 931 height 503
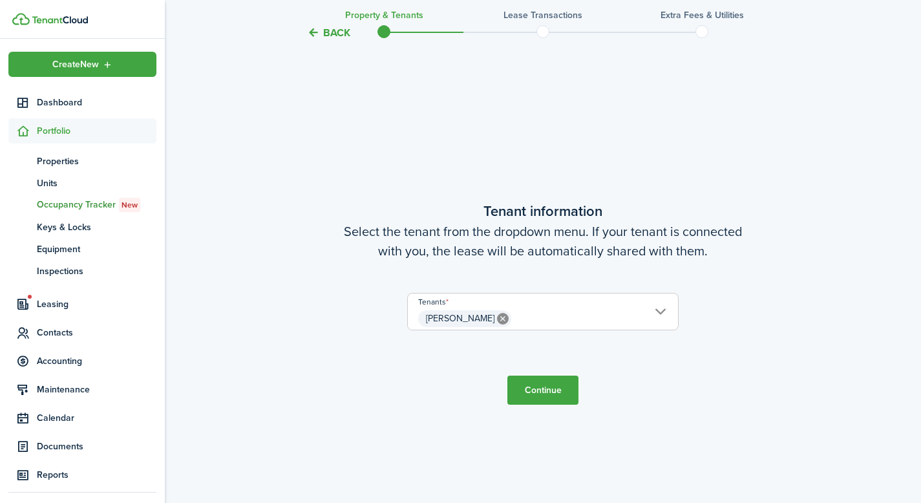
click at [596, 319] on span "[PERSON_NAME]" at bounding box center [543, 319] width 270 height 22
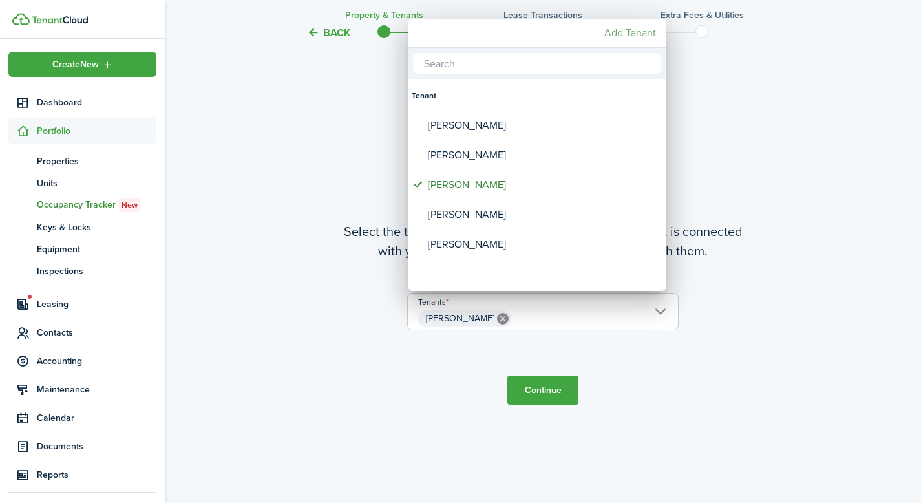
click at [626, 36] on mbsc-button "Add Tenant" at bounding box center [630, 32] width 62 height 23
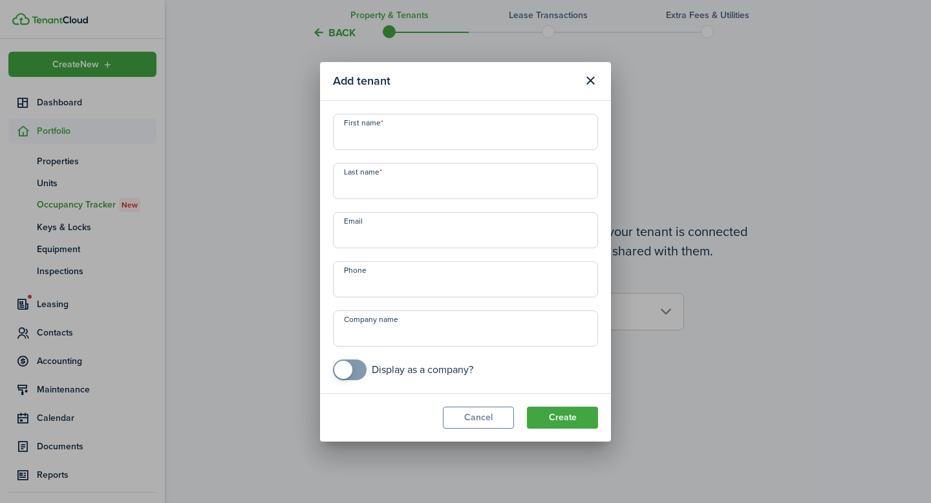
click at [490, 134] on input "First name" at bounding box center [465, 132] width 265 height 36
type input "[PERSON_NAME]"
type input "[EMAIL_ADDRESS][DOMAIN_NAME]"
type input "[PHONE_NUMBER]"
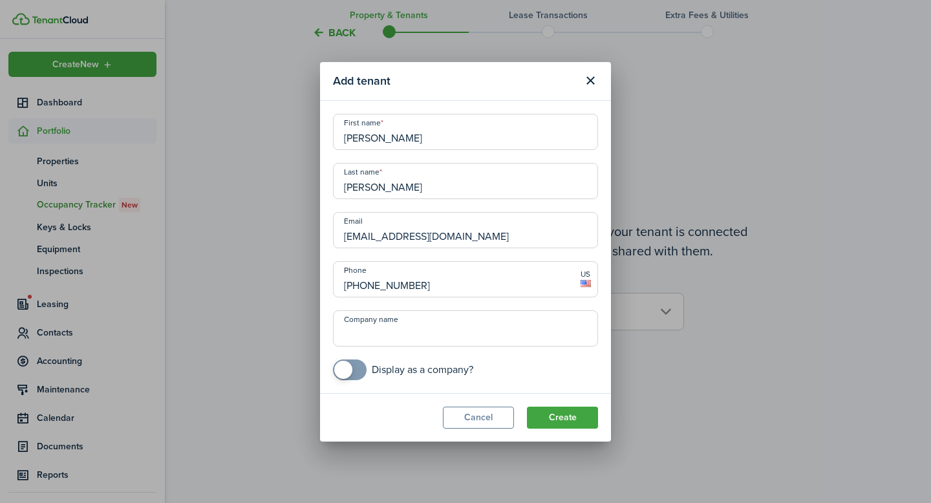
click at [543, 363] on mobiscroll-switch "Display as a company?" at bounding box center [465, 369] width 265 height 21
click at [572, 421] on button "Create" at bounding box center [562, 418] width 71 height 22
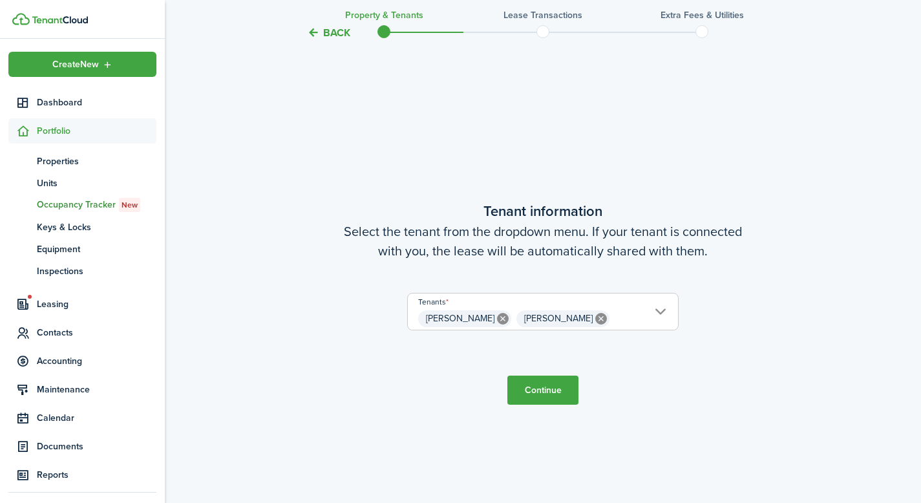
click at [544, 393] on button "Continue" at bounding box center [542, 390] width 71 height 29
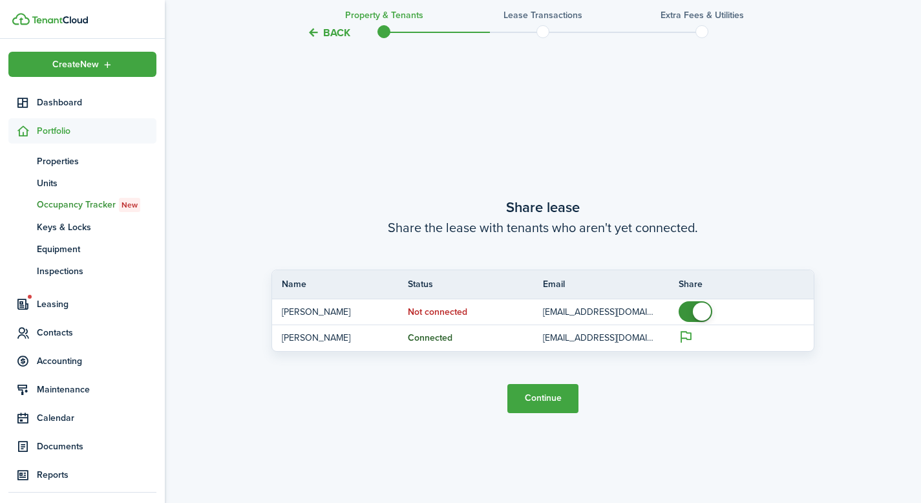
scroll to position [919, 0]
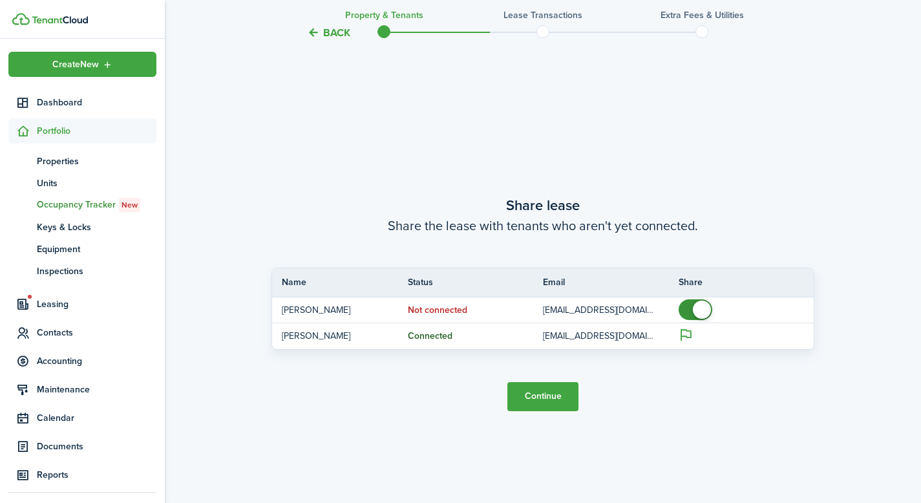
click at [565, 394] on button "Continue" at bounding box center [542, 396] width 71 height 29
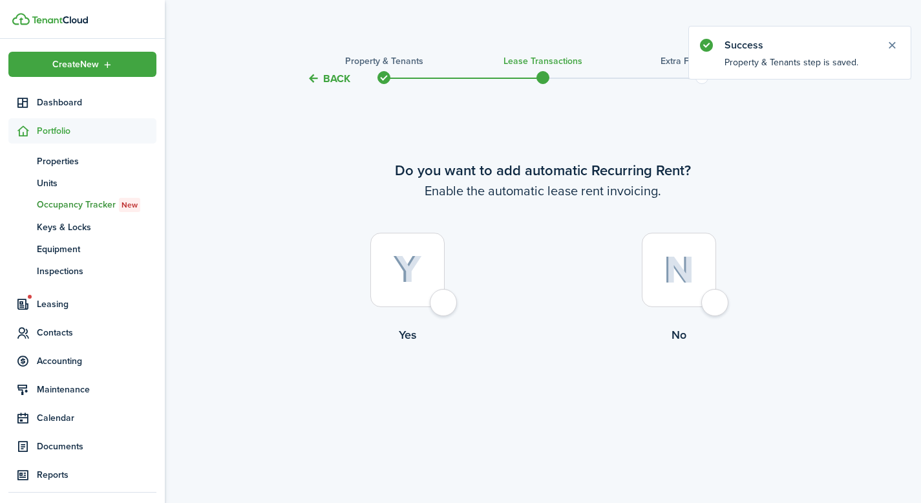
click at [413, 273] on img at bounding box center [407, 269] width 29 height 28
radio input "true"
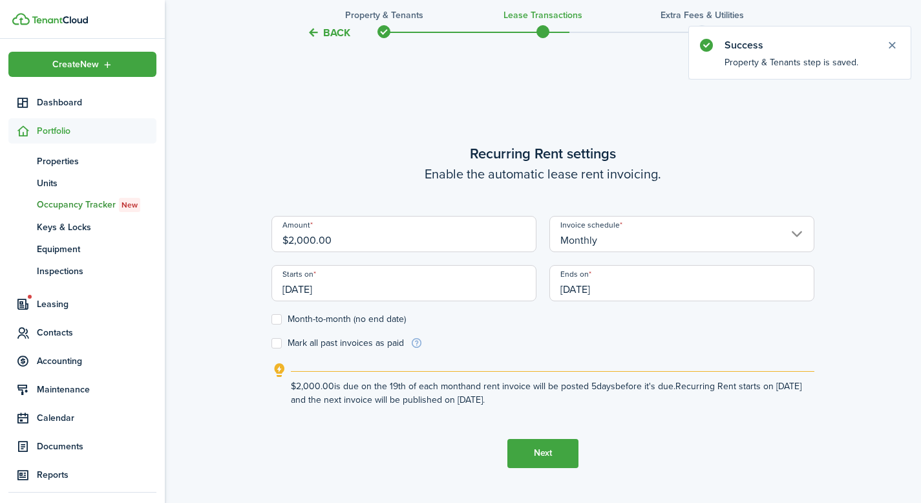
scroll to position [416, 0]
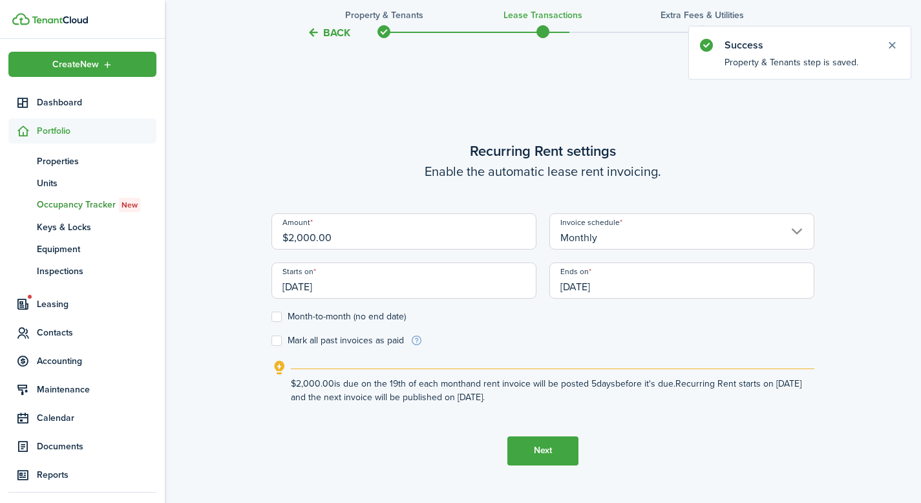
click at [398, 295] on input "[DATE]" at bounding box center [404, 280] width 265 height 36
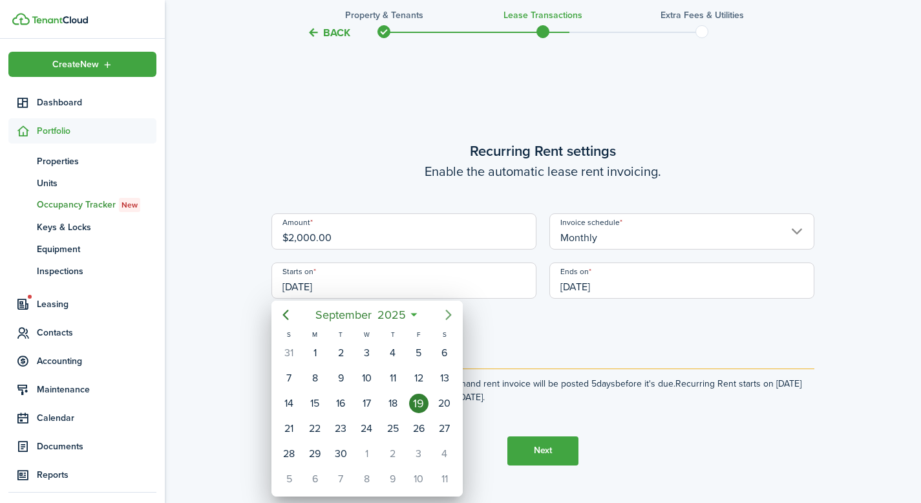
click at [445, 314] on icon "Next page" at bounding box center [449, 315] width 16 height 16
click at [443, 315] on icon "Next page" at bounding box center [449, 315] width 16 height 16
click at [451, 359] on div "1" at bounding box center [444, 352] width 19 height 19
type input "[DATE]"
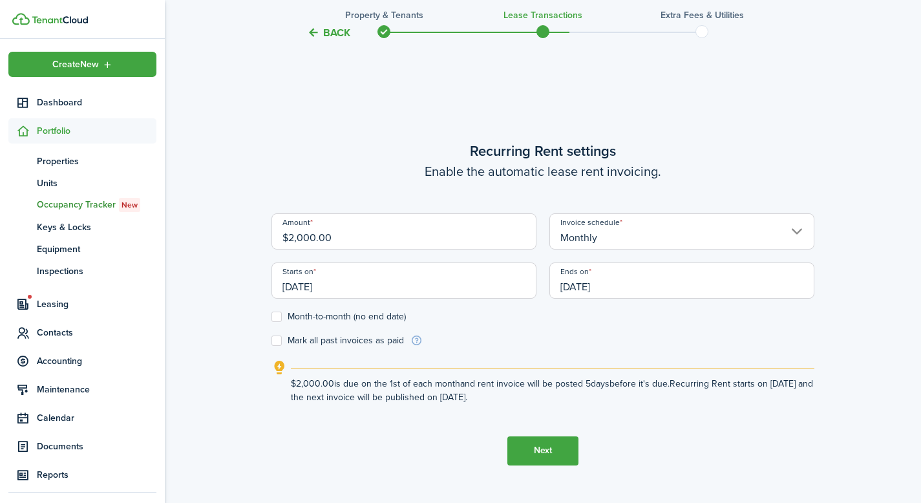
click at [648, 288] on input "[DATE]" at bounding box center [681, 280] width 265 height 36
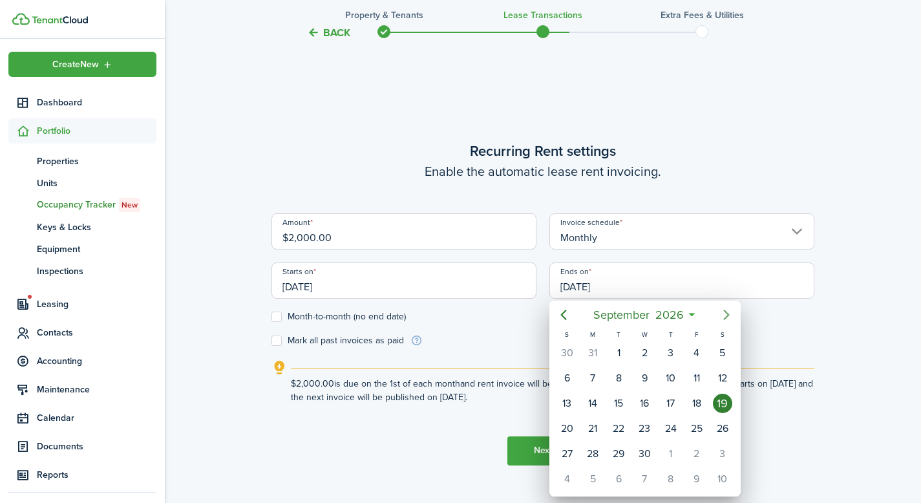
click at [727, 317] on icon "Next page" at bounding box center [726, 315] width 6 height 10
click at [569, 482] on div "31" at bounding box center [566, 478] width 19 height 19
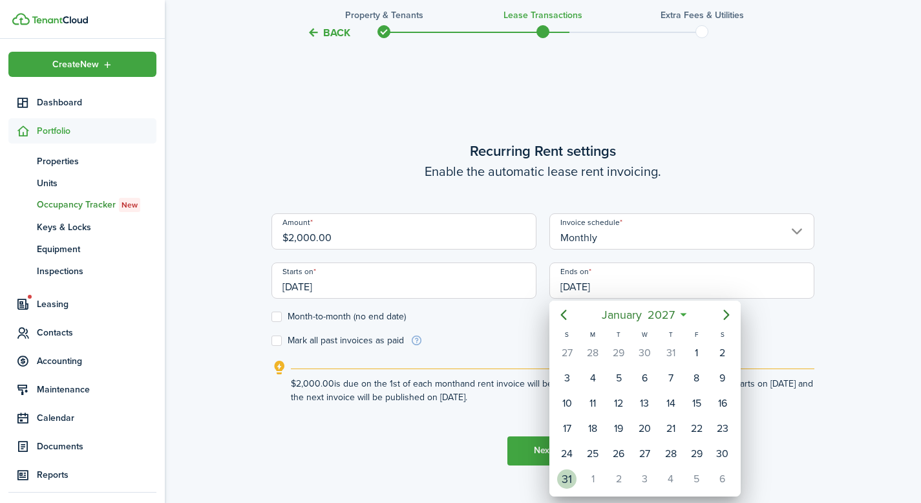
type input "[DATE]"
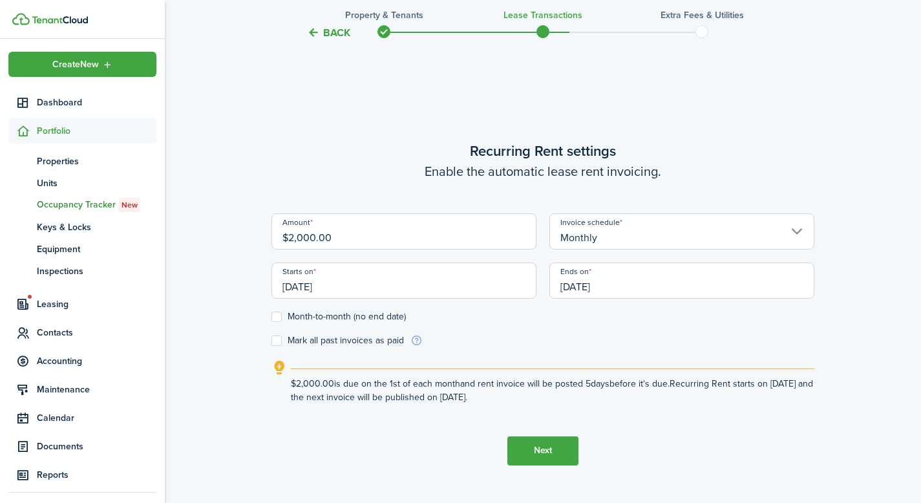
click at [278, 314] on label "Month-to-month (no end date)" at bounding box center [339, 317] width 134 height 10
click at [272, 316] on input "Month-to-month (no end date)" at bounding box center [271, 316] width 1 height 1
checkbox input "true"
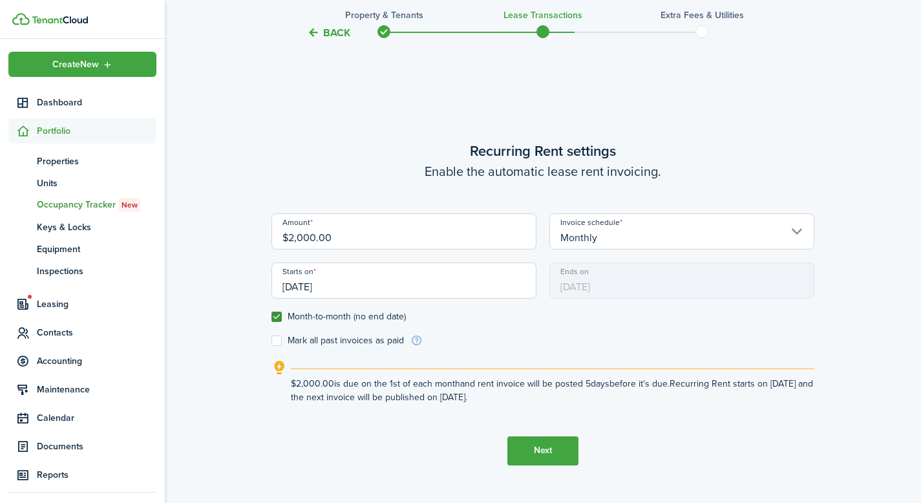
click at [564, 453] on button "Next" at bounding box center [542, 450] width 71 height 29
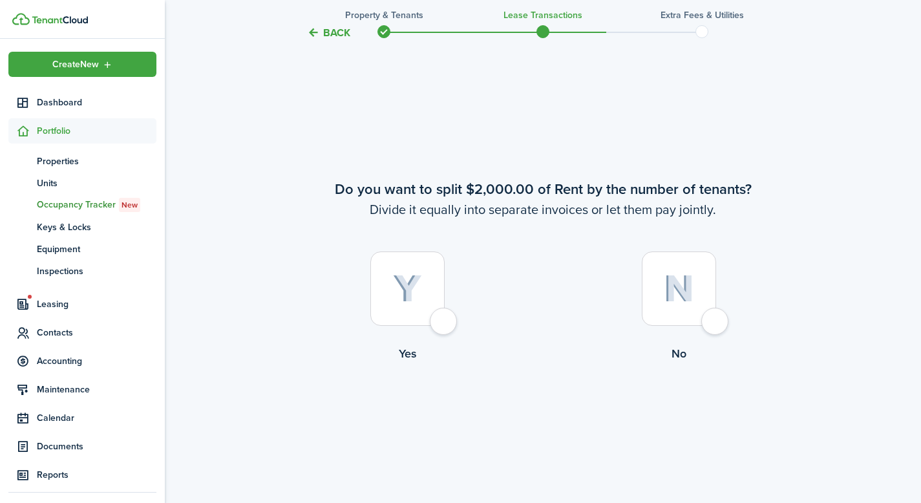
scroll to position [919, 0]
click at [668, 285] on img at bounding box center [679, 287] width 30 height 28
radio input "true"
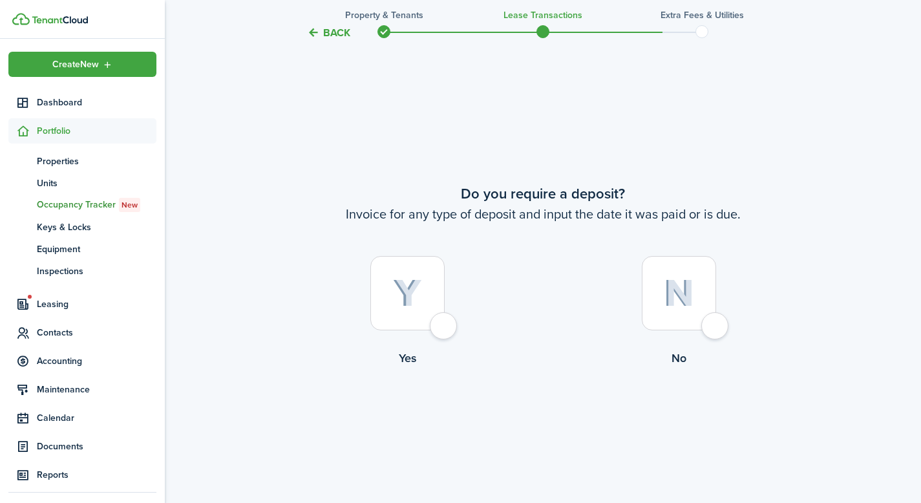
scroll to position [1422, 0]
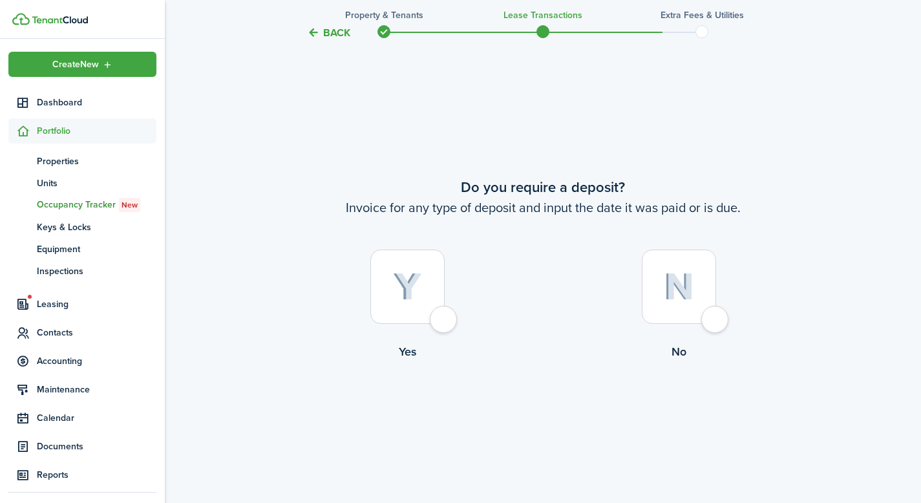
click at [411, 270] on div at bounding box center [407, 287] width 74 height 74
radio input "true"
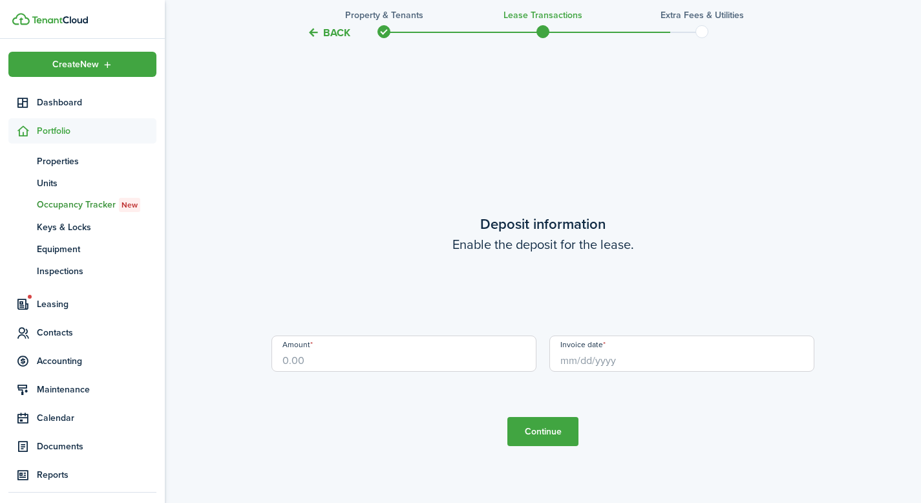
scroll to position [1925, 0]
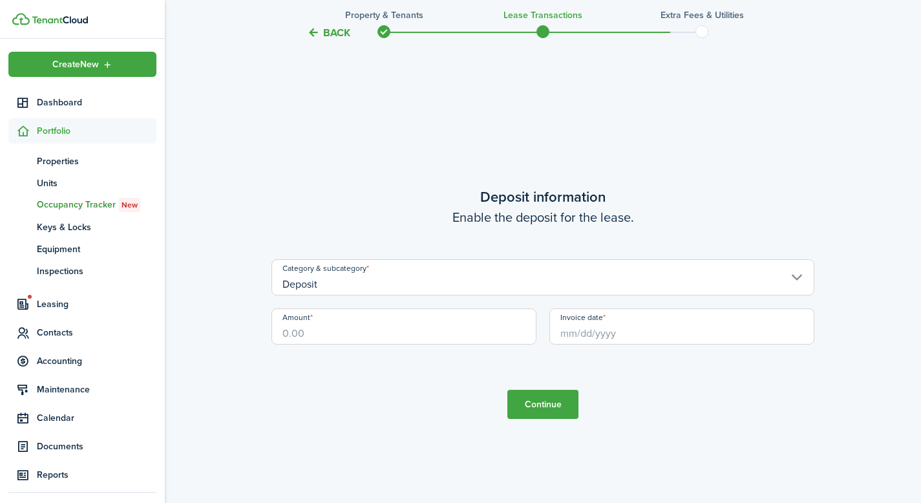
click at [375, 332] on input "Amount" at bounding box center [404, 326] width 265 height 36
click at [594, 330] on input "Invoice date" at bounding box center [681, 326] width 265 height 36
type input "$2,000.00"
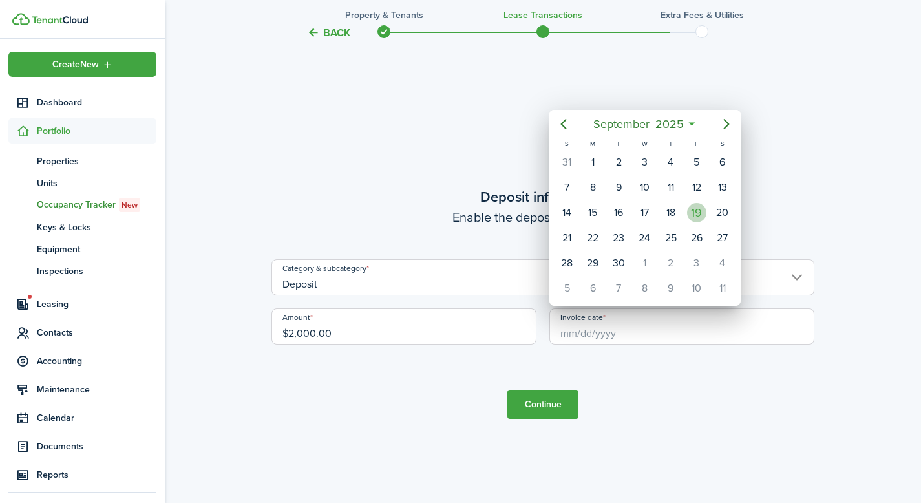
click at [701, 216] on div "19" at bounding box center [696, 212] width 19 height 19
type input "[DATE]"
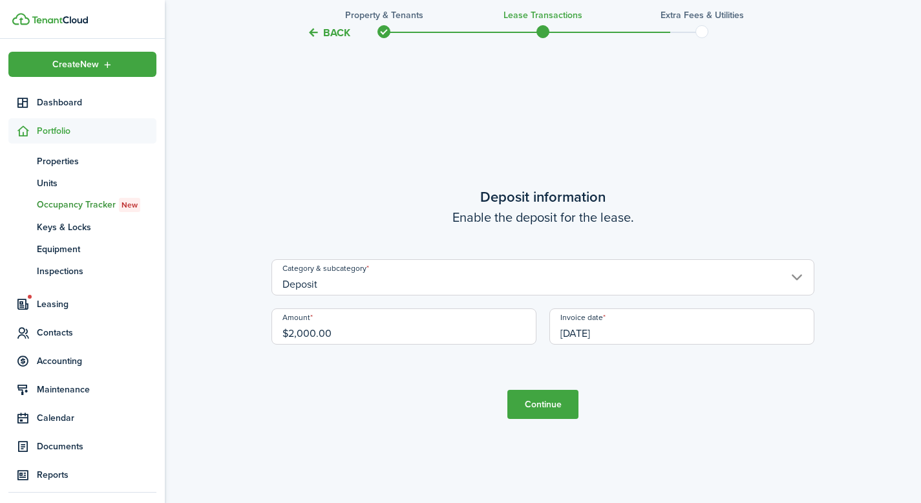
click at [549, 406] on button "Continue" at bounding box center [542, 404] width 71 height 29
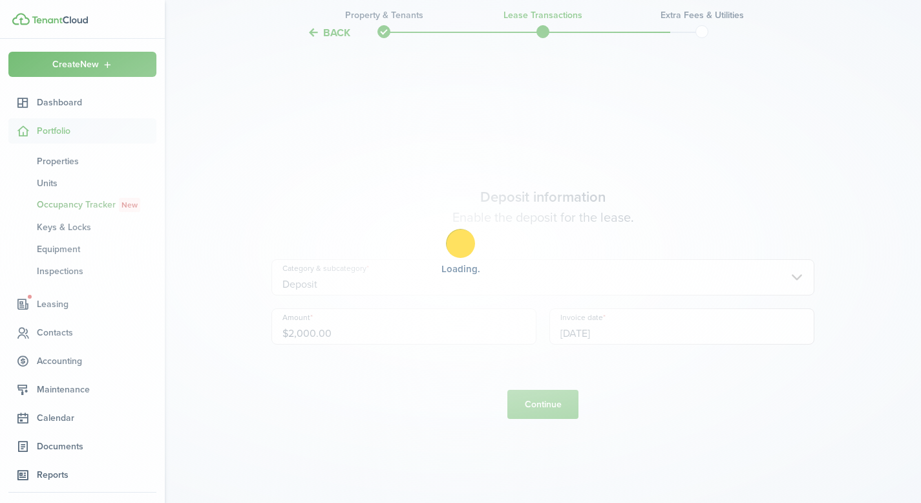
scroll to position [0, 0]
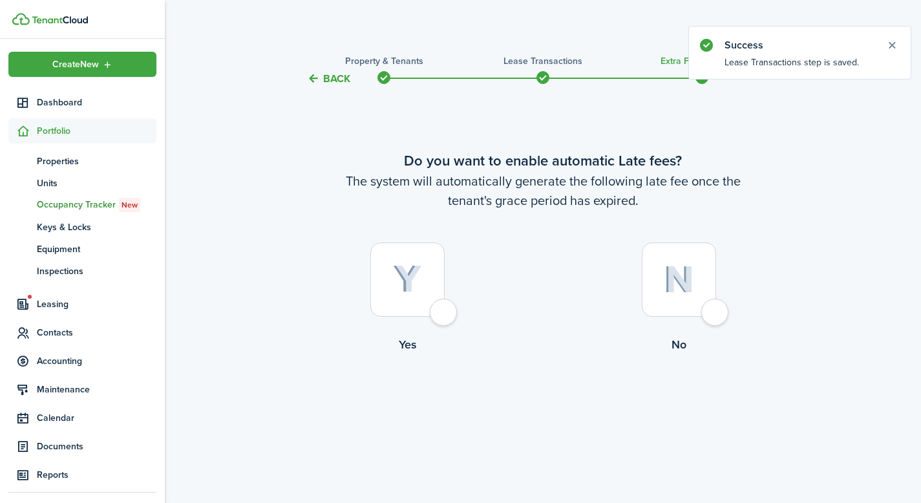
click at [415, 273] on img at bounding box center [407, 279] width 29 height 28
radio input "true"
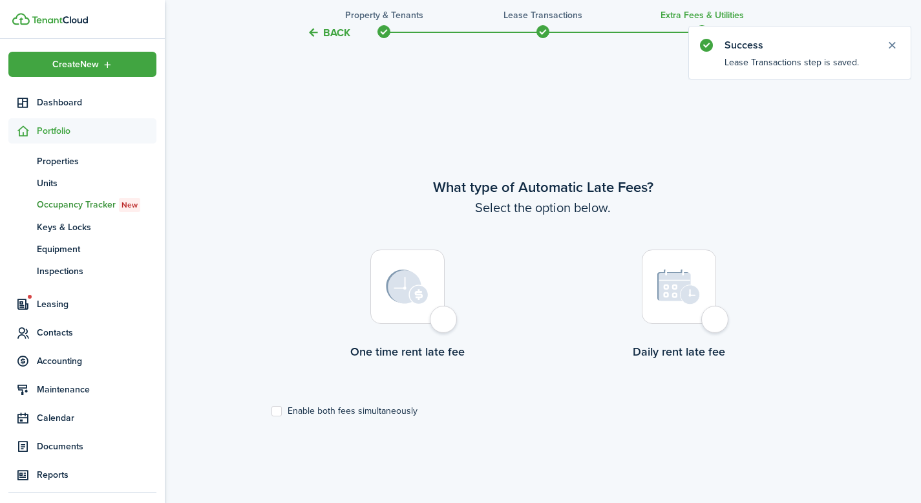
scroll to position [416, 0]
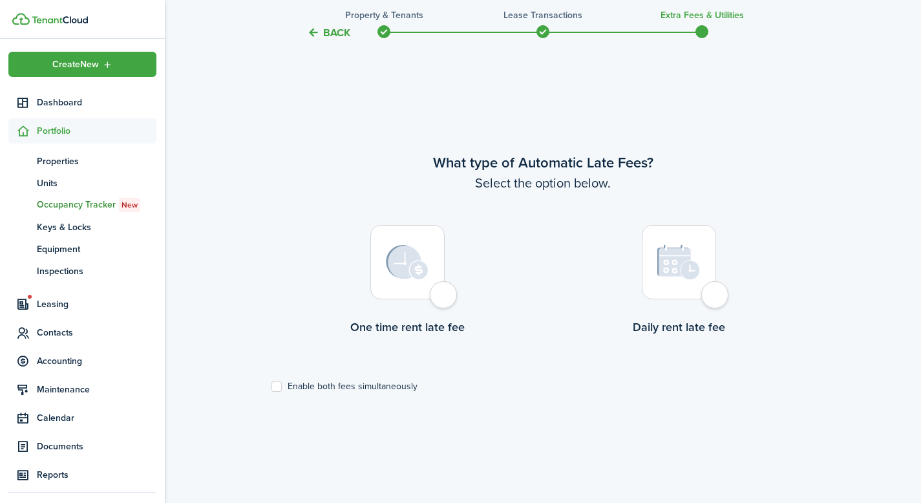
click at [415, 273] on img at bounding box center [407, 262] width 43 height 35
radio input "true"
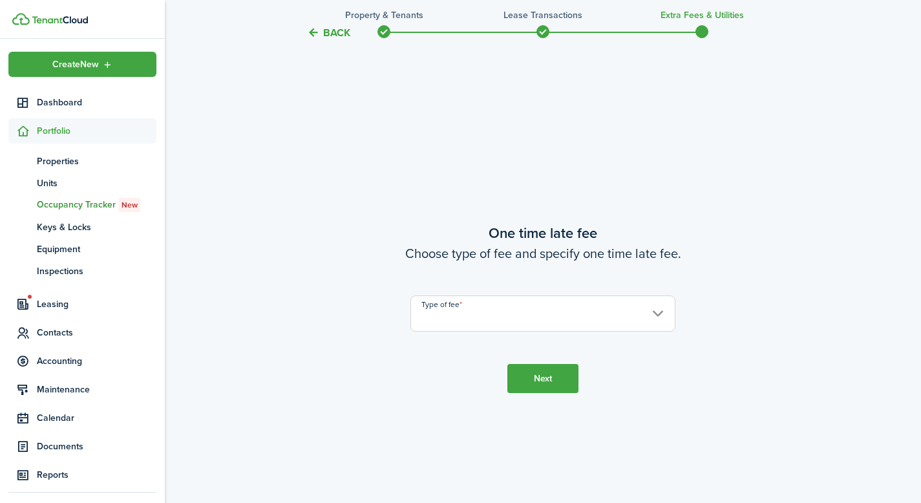
scroll to position [919, 0]
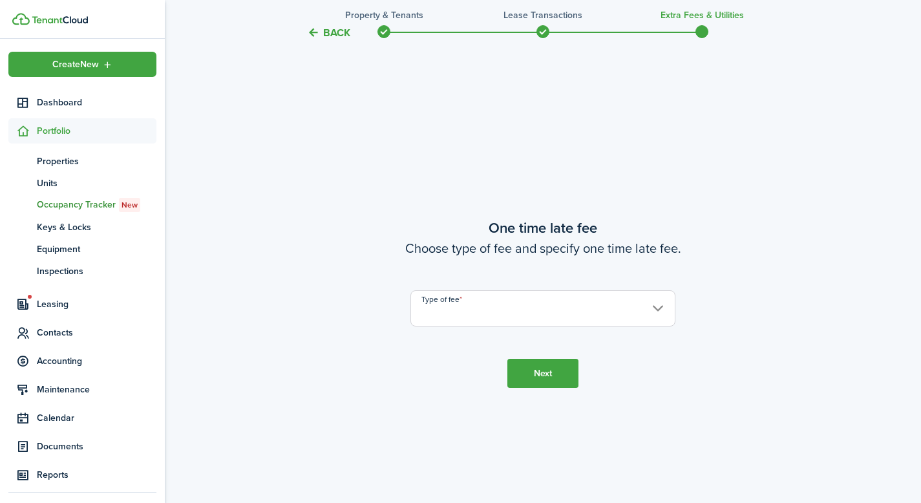
click at [445, 307] on input "Type of fee" at bounding box center [542, 308] width 265 height 36
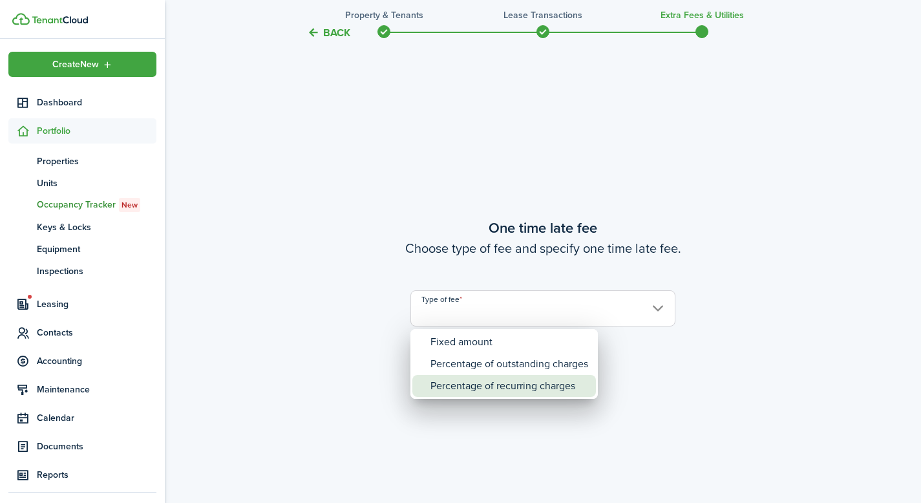
click at [469, 388] on div "Percentage of recurring charges" at bounding box center [510, 386] width 158 height 22
type input "Percentage of recurring charges"
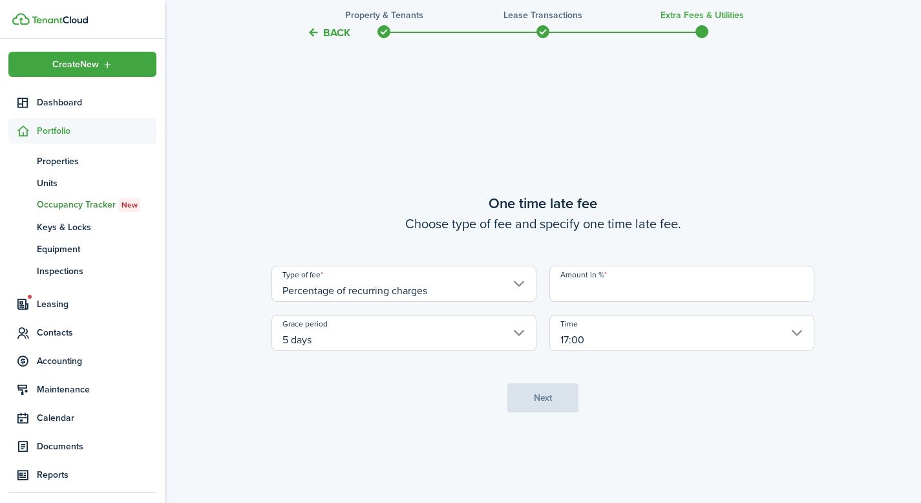
click at [596, 293] on input "Amount in %" at bounding box center [681, 284] width 265 height 36
type input "8"
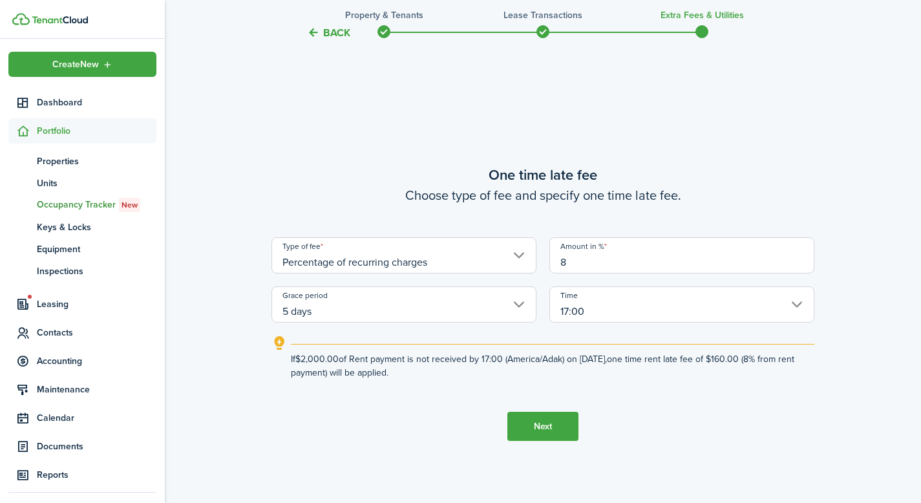
click at [447, 304] on input "5 days" at bounding box center [404, 304] width 265 height 36
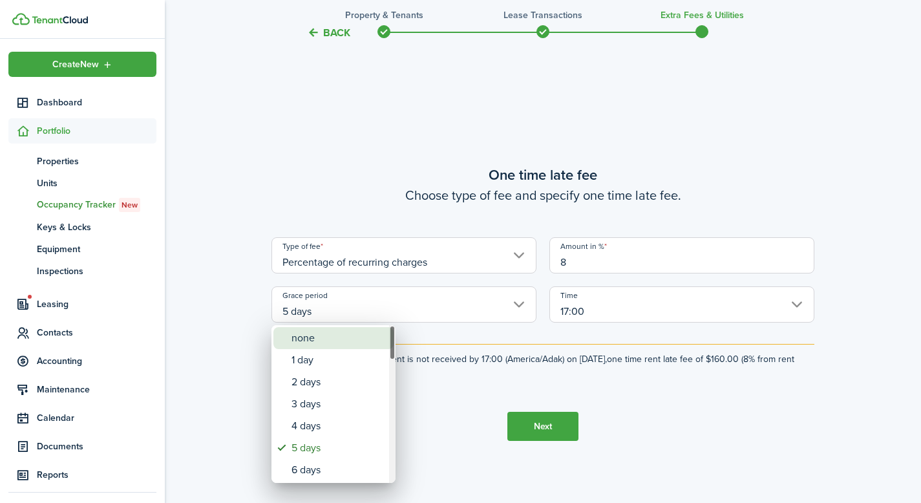
click at [342, 339] on div "none" at bounding box center [339, 338] width 94 height 22
type input "none"
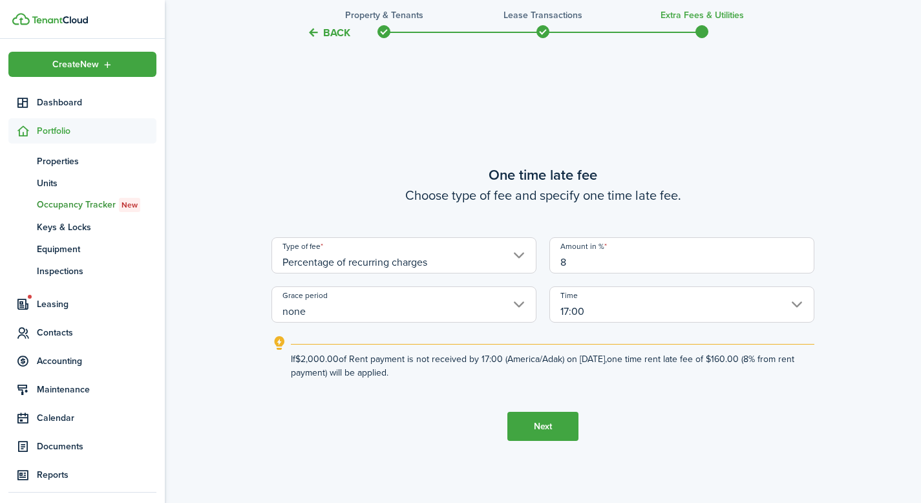
click at [591, 314] on input "17:00" at bounding box center [681, 304] width 265 height 36
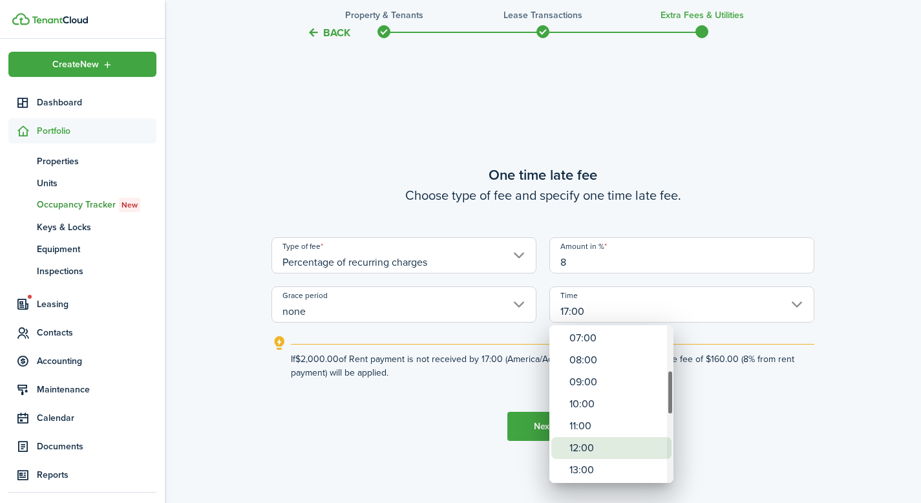
click at [607, 451] on div "12:00" at bounding box center [617, 448] width 94 height 22
type input "12:00"
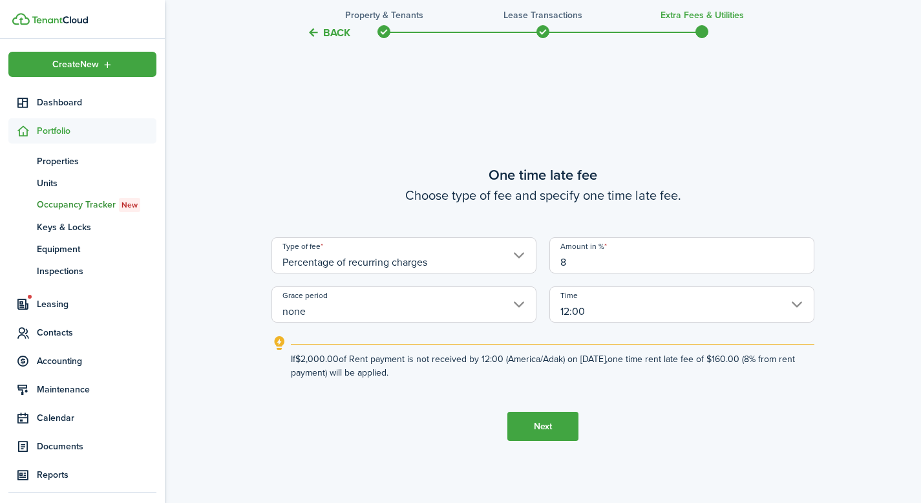
drag, startPoint x: 701, startPoint y: 418, endPoint x: 685, endPoint y: 421, distance: 15.8
click at [701, 418] on tc-wizard-step "One time late fee Choose type of fee and specify one time late fee. Type of fee…" at bounding box center [543, 302] width 543 height 503
click at [532, 424] on button "Next" at bounding box center [542, 426] width 71 height 29
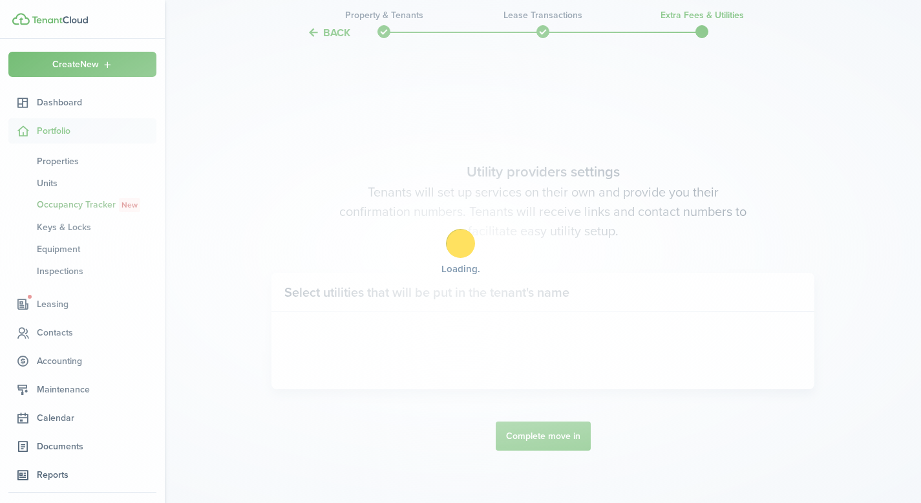
scroll to position [1422, 0]
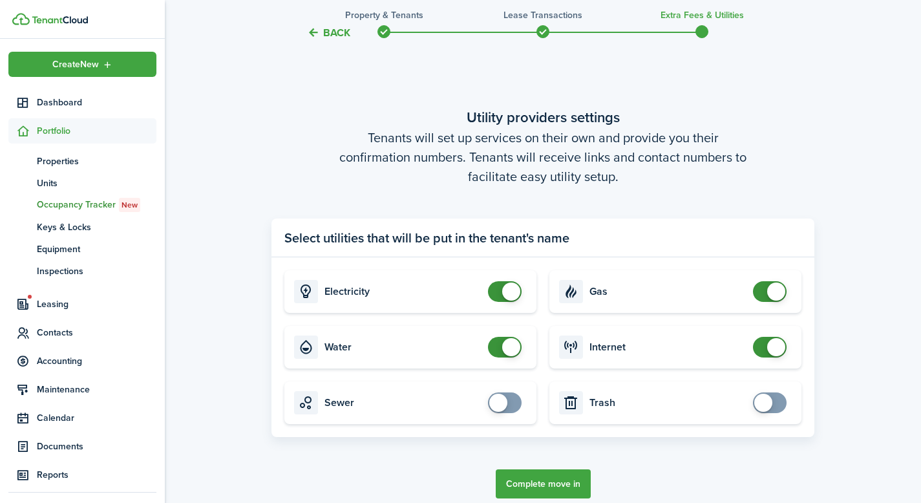
checkbox input "false"
click at [783, 346] on span at bounding box center [776, 347] width 18 height 18
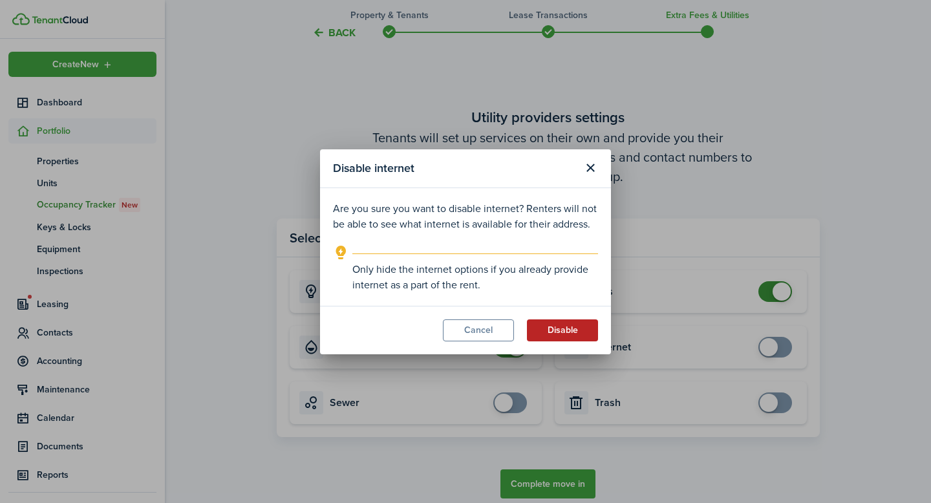
click at [555, 326] on button "Disable" at bounding box center [562, 330] width 71 height 22
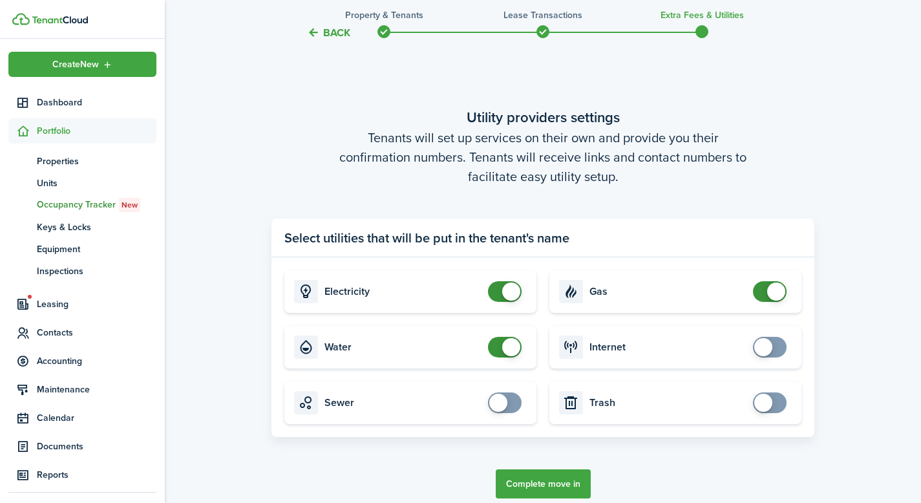
checkbox input "false"
click at [763, 293] on span at bounding box center [769, 291] width 13 height 21
checkbox input "false"
click at [509, 292] on span at bounding box center [511, 291] width 18 height 18
checkbox input "false"
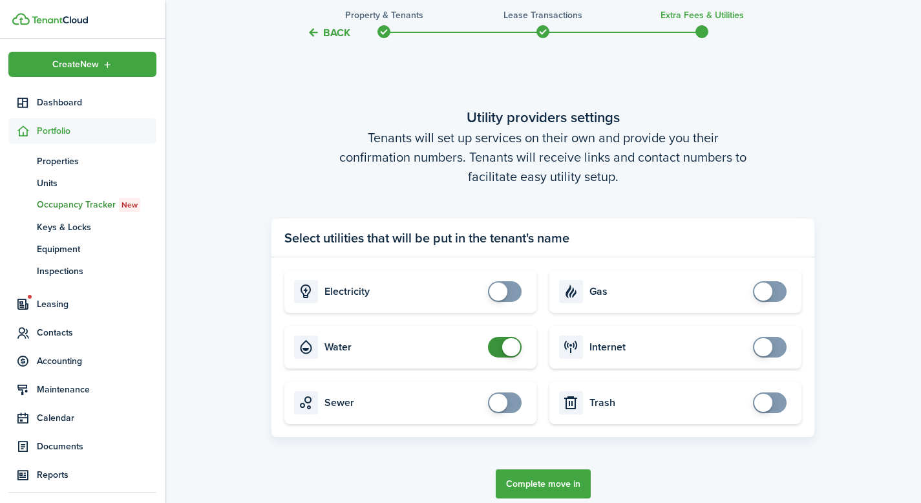
click at [507, 346] on span at bounding box center [511, 347] width 18 height 18
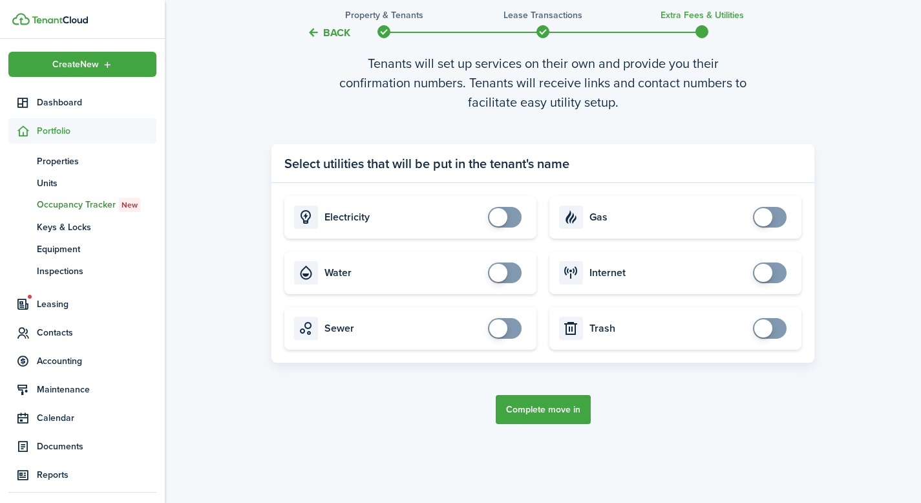
scroll to position [1509, 0]
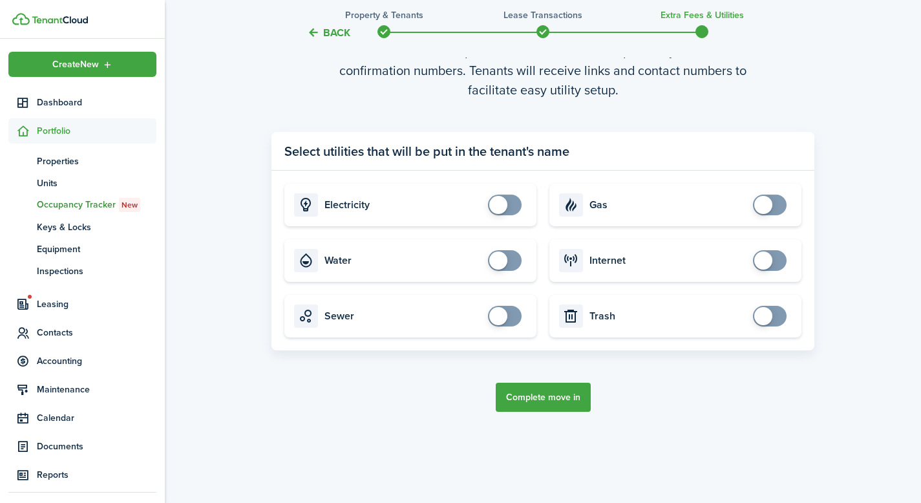
click at [548, 405] on button "Complete move in" at bounding box center [543, 397] width 95 height 29
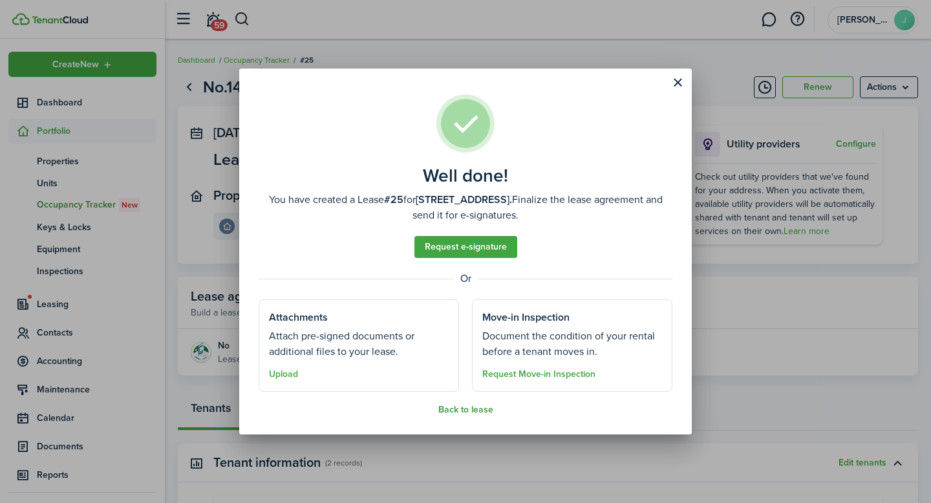
click at [483, 409] on button "Back to lease" at bounding box center [465, 410] width 55 height 10
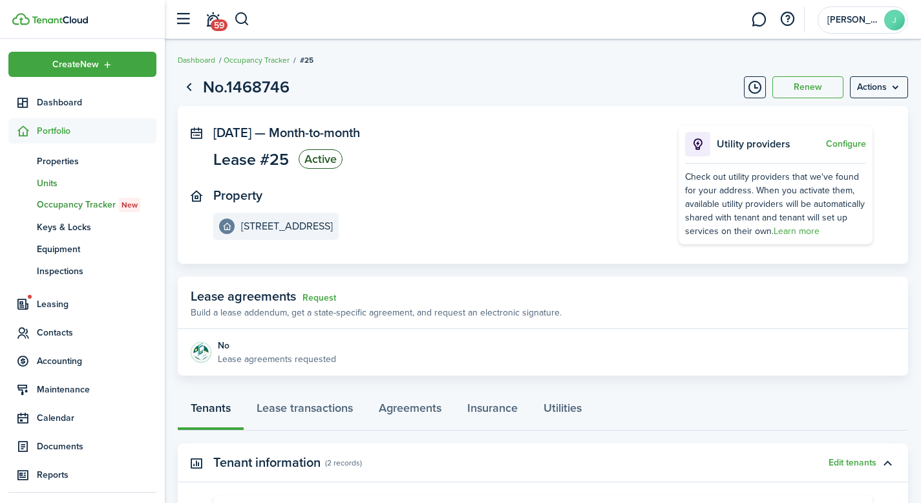
click at [54, 178] on span "Units" at bounding box center [97, 183] width 120 height 14
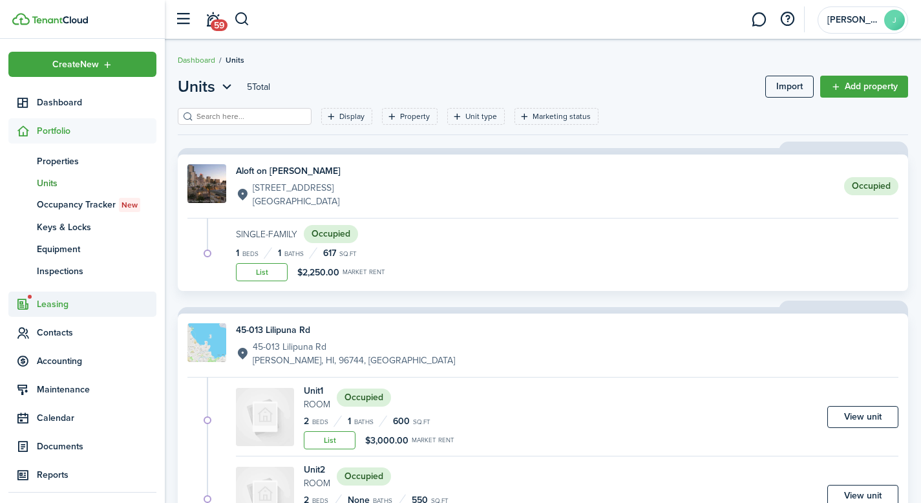
click at [60, 307] on span "Leasing" at bounding box center [97, 304] width 120 height 14
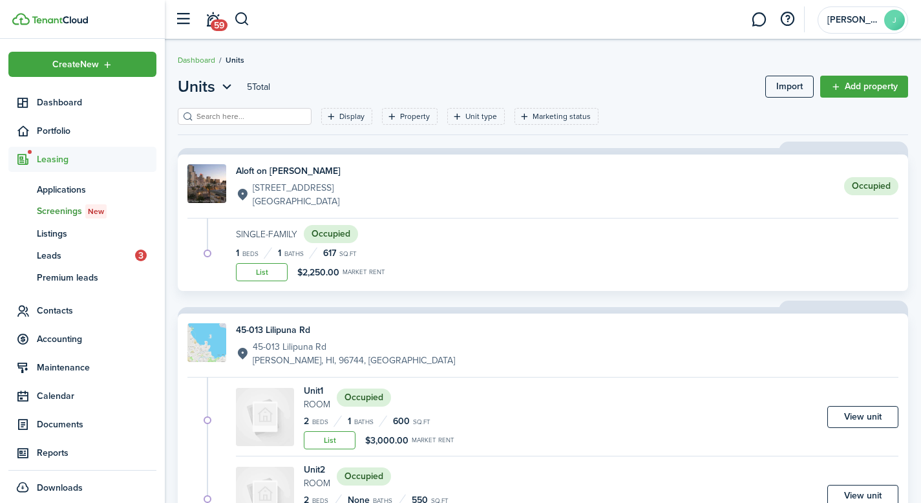
click at [64, 215] on span "Screenings New" at bounding box center [97, 211] width 120 height 14
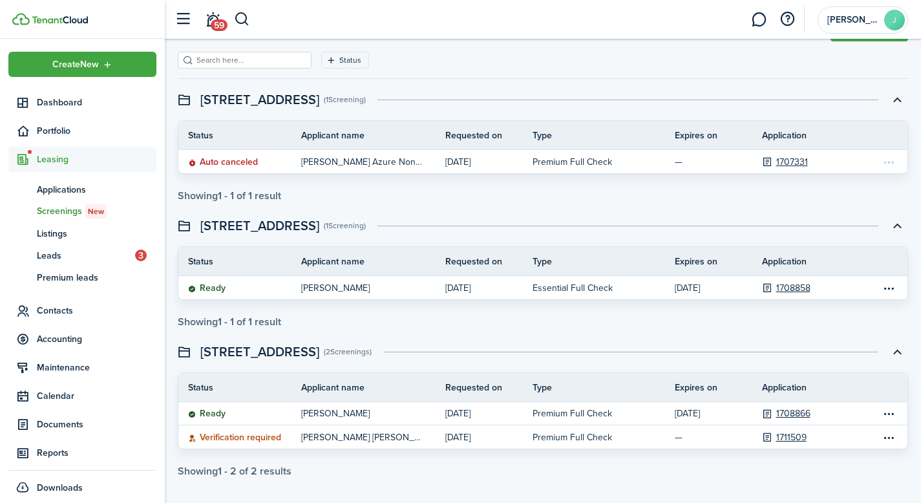
scroll to position [66, 0]
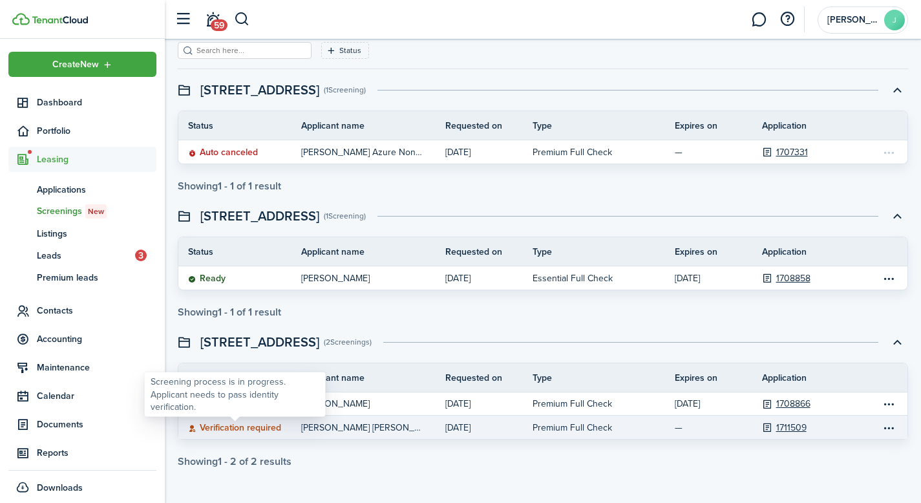
click at [242, 429] on status "Verification required" at bounding box center [234, 428] width 93 height 10
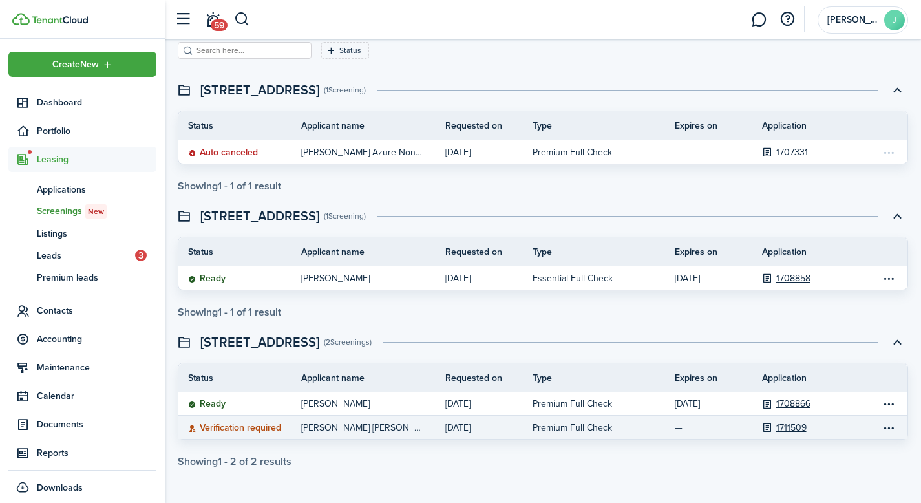
click at [341, 429] on p "[PERSON_NAME] [PERSON_NAME]" at bounding box center [363, 428] width 125 height 14
click at [893, 427] on table-menu-btn-icon "Open menu" at bounding box center [890, 428] width 16 height 16
click at [663, 434] on td "Premium Full Check" at bounding box center [604, 427] width 142 height 17
drag, startPoint x: 574, startPoint y: 431, endPoint x: 502, endPoint y: 431, distance: 72.4
click at [573, 431] on p "Premium Full Check" at bounding box center [594, 428] width 123 height 14
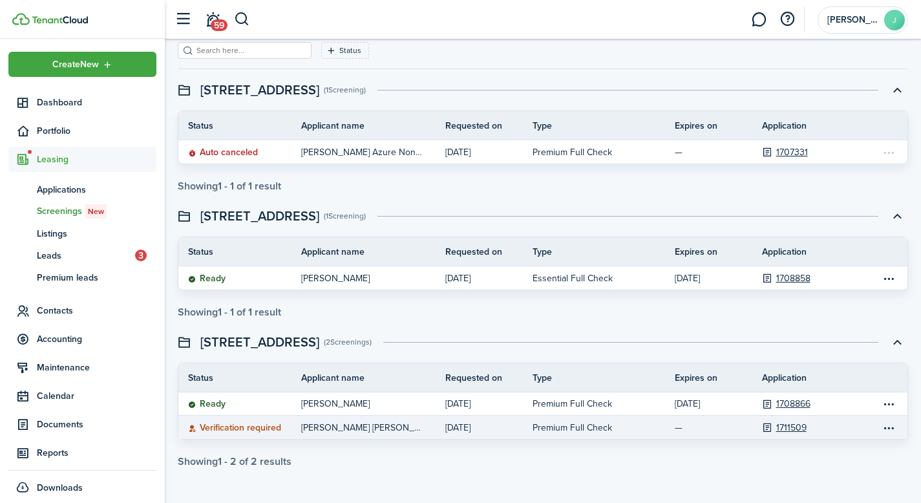
click at [381, 429] on p "[PERSON_NAME] [PERSON_NAME]" at bounding box center [363, 428] width 125 height 14
click at [274, 425] on status "Verification required" at bounding box center [234, 428] width 93 height 10
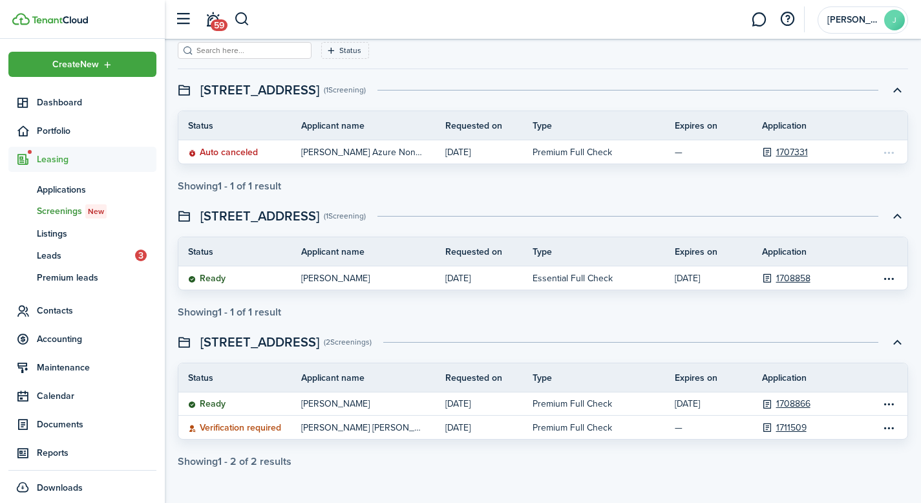
click at [64, 214] on span "Screenings New" at bounding box center [97, 211] width 120 height 14
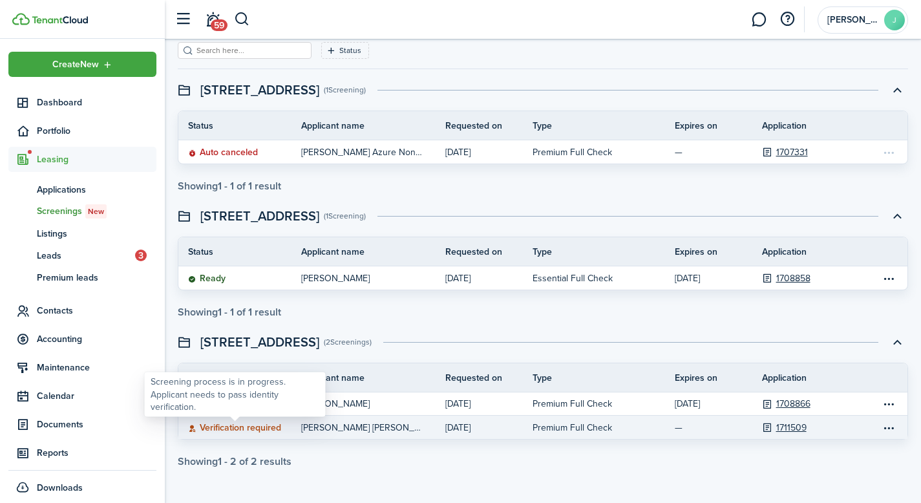
click at [224, 429] on status "Verification required" at bounding box center [234, 428] width 93 height 10
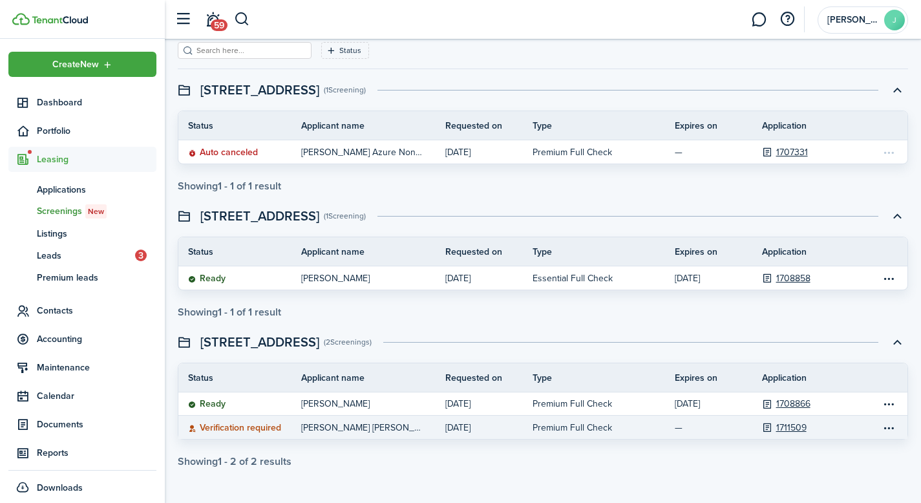
click at [334, 432] on p "[PERSON_NAME] [PERSON_NAME]" at bounding box center [363, 428] width 125 height 14
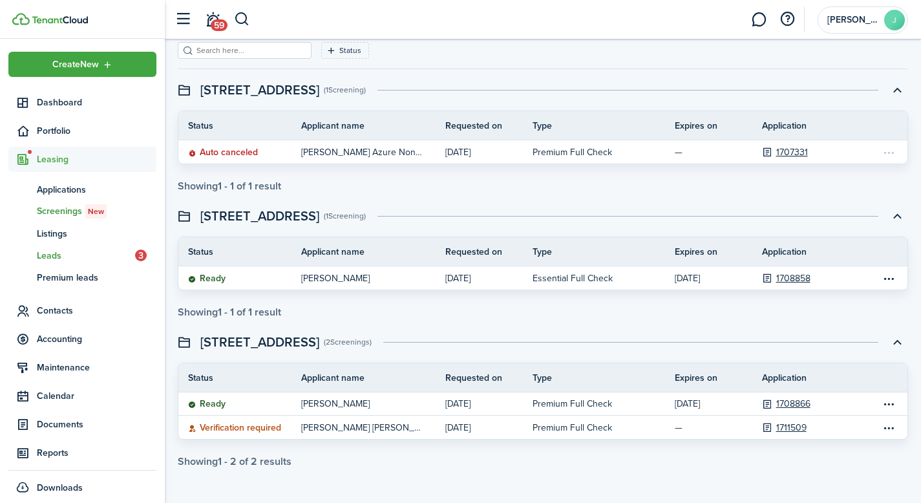
click at [63, 251] on span "Leads" at bounding box center [86, 256] width 98 height 14
